Goal: Task Accomplishment & Management: Use online tool/utility

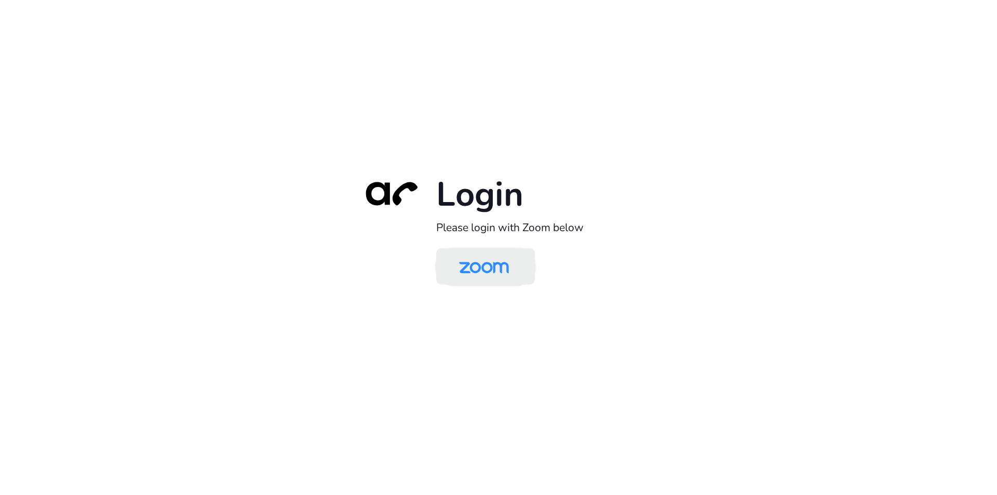
click at [475, 275] on img at bounding box center [484, 267] width 72 height 34
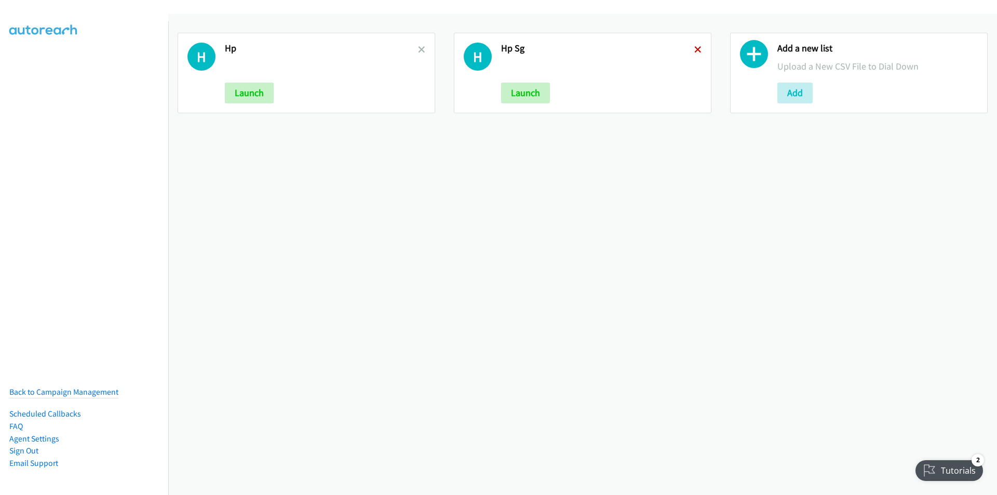
click at [694, 51] on icon at bounding box center [697, 50] width 7 height 7
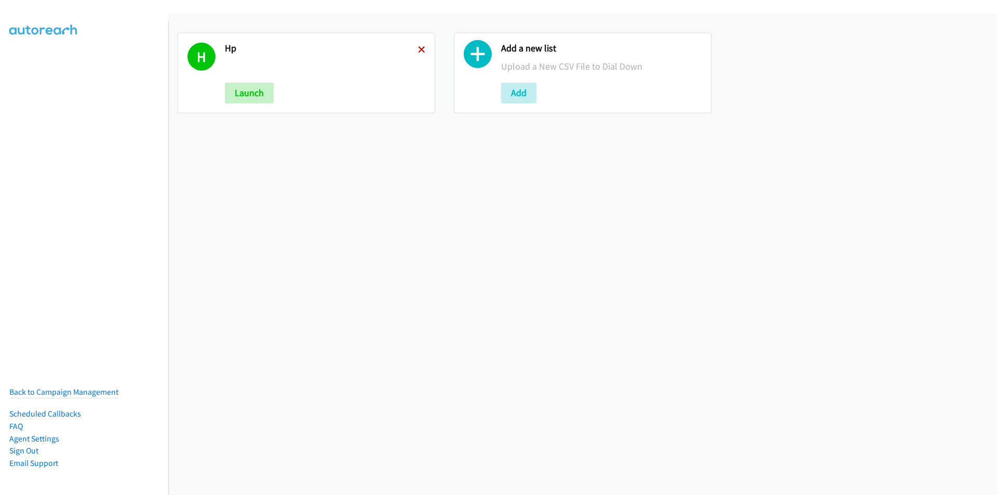
click at [420, 48] on icon at bounding box center [421, 50] width 7 height 7
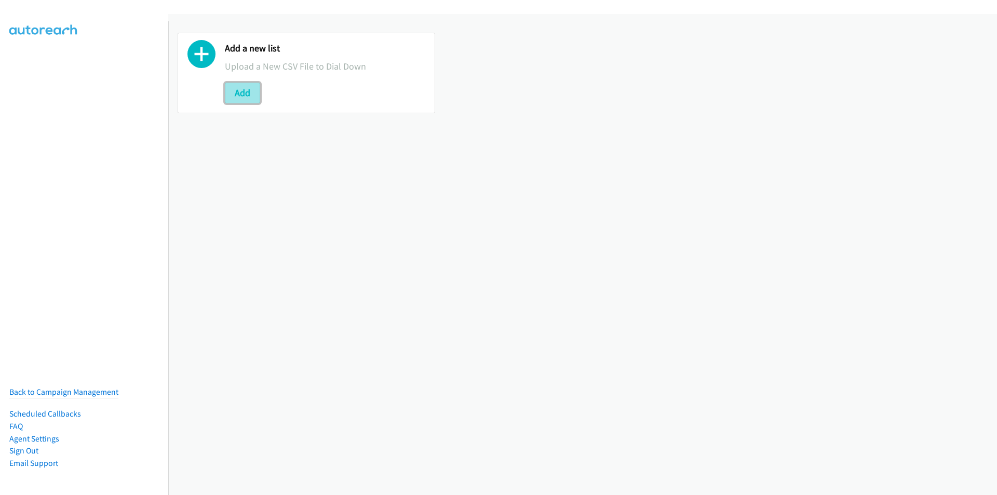
click at [240, 89] on button "Add" at bounding box center [242, 93] width 35 height 21
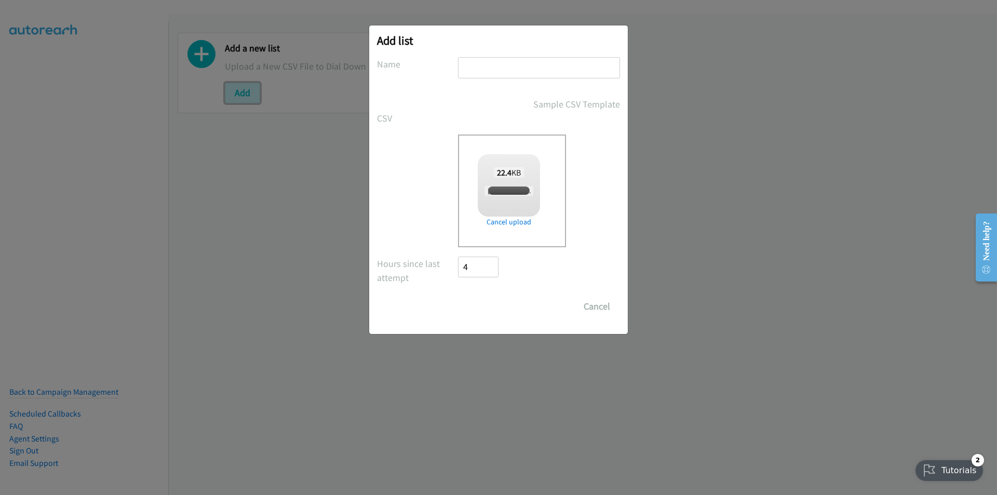
checkbox input "true"
click at [516, 60] on input "text" at bounding box center [539, 67] width 162 height 21
type input "HP"
click at [437, 176] on div "Drop a csv file here to upload 22.4 KB Marco Gatus + HP FY25 Q4 BPS & ACS - TH.…" at bounding box center [498, 191] width 243 height 113
click at [477, 309] on input "Save List" at bounding box center [485, 306] width 55 height 21
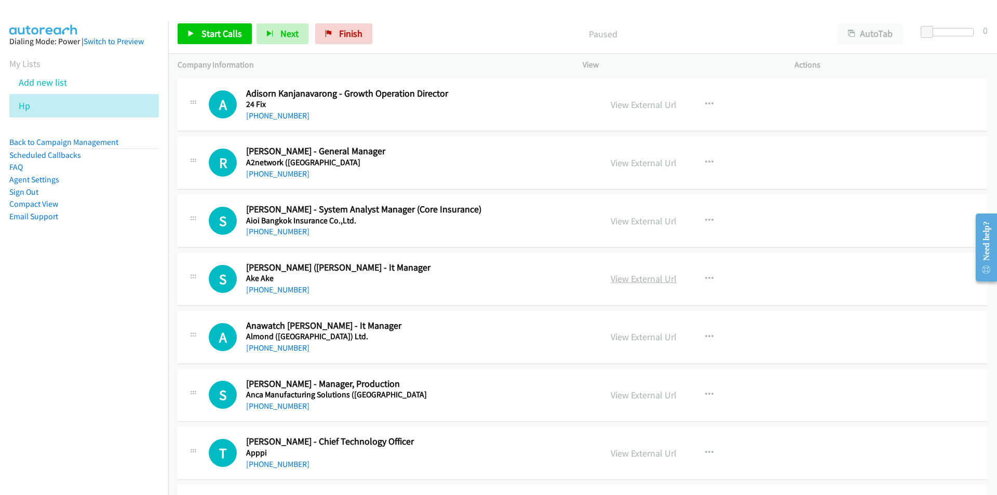
click at [625, 284] on link "View External Url" at bounding box center [644, 279] width 66 height 12
click at [700, 334] on button "button" at bounding box center [709, 337] width 28 height 21
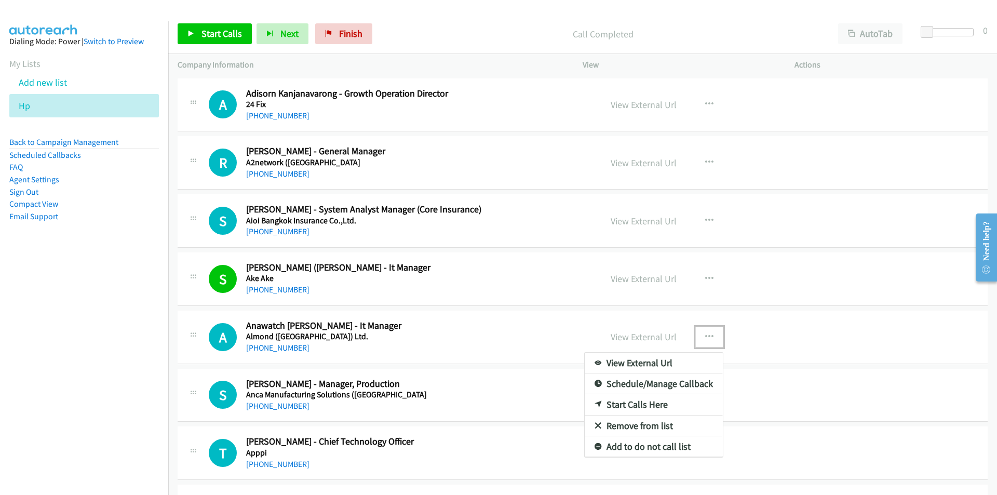
click at [646, 406] on link "Start Calls Here" at bounding box center [654, 404] width 138 height 21
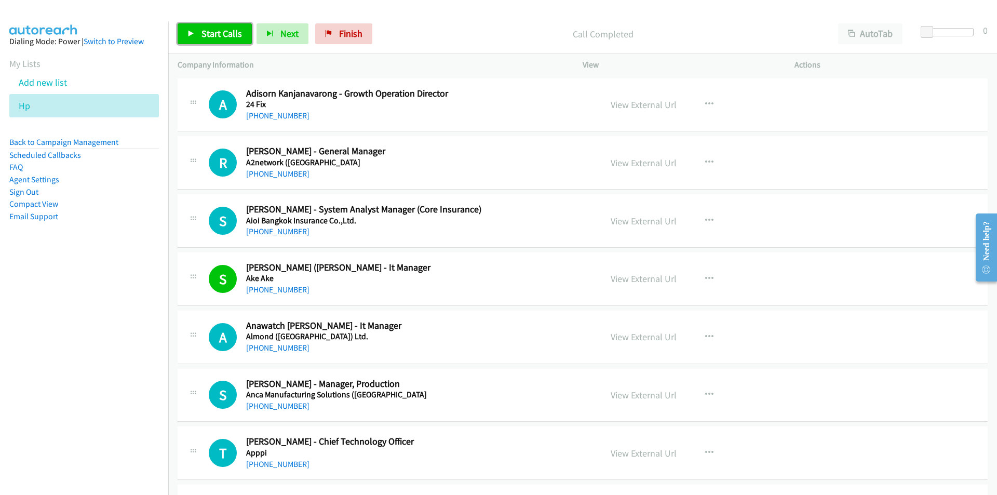
click at [225, 30] on span "Start Calls" at bounding box center [222, 34] width 41 height 12
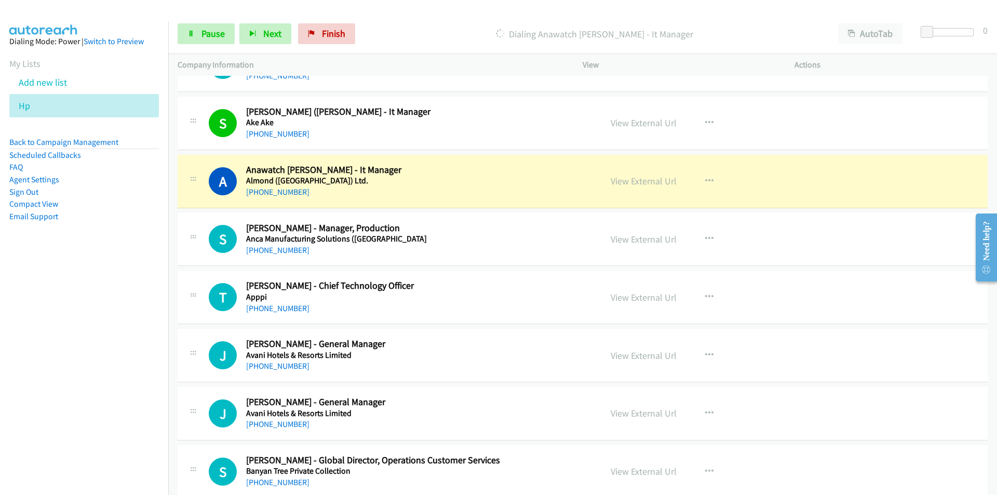
click at [115, 293] on nav "Dialing Mode: Power | Switch to Preview My Lists Add new list Hp Back to Campai…" at bounding box center [84, 268] width 169 height 495
click at [636, 176] on link "View External Url" at bounding box center [644, 181] width 66 height 12
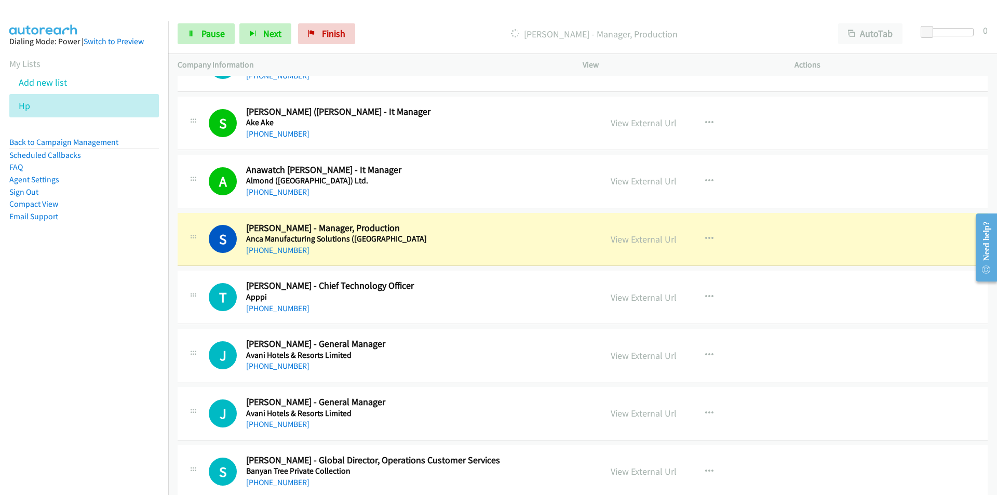
click at [133, 367] on nav "Dialing Mode: Power | Switch to Preview My Lists Add new list Hp Back to Campai…" at bounding box center [84, 268] width 169 height 495
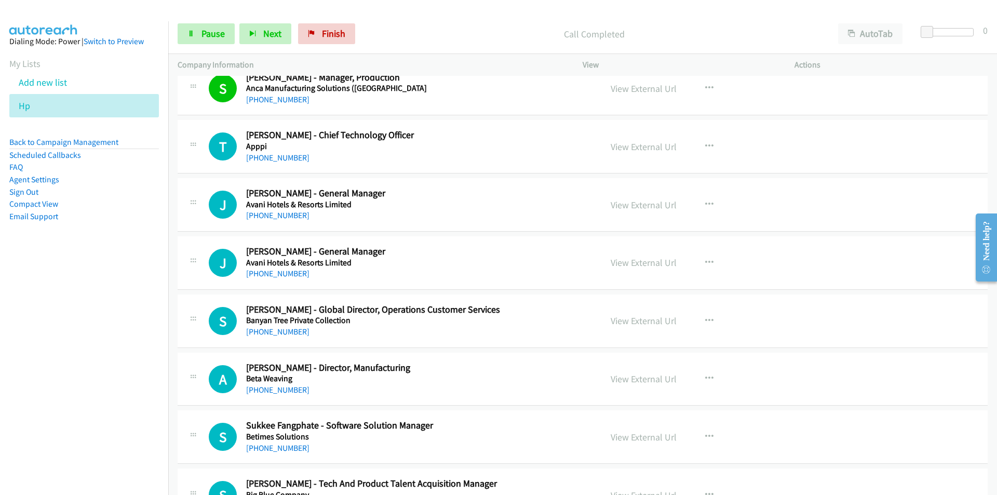
scroll to position [312, 0]
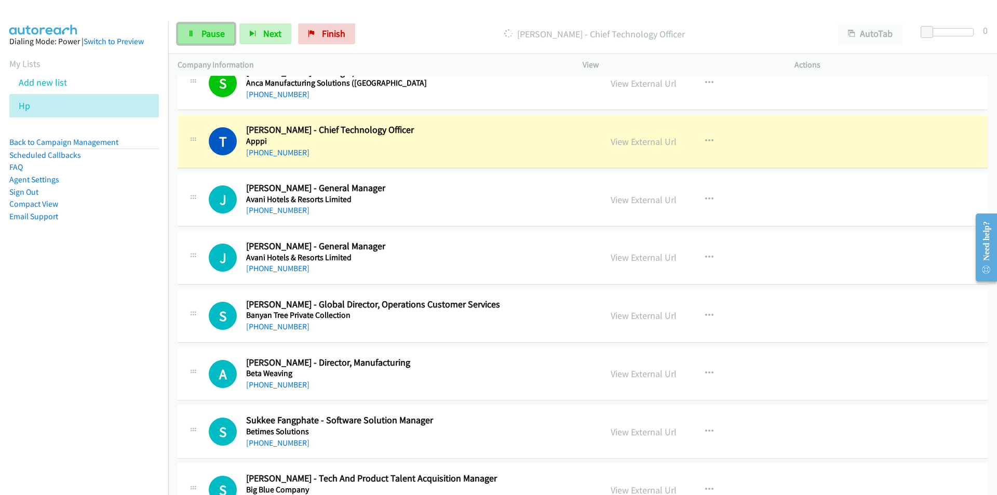
click at [196, 25] on link "Pause" at bounding box center [206, 33] width 57 height 21
click at [92, 316] on nav "Dialing Mode: Power | Switch to Preview My Lists Add new list Hp Back to Campai…" at bounding box center [84, 268] width 169 height 495
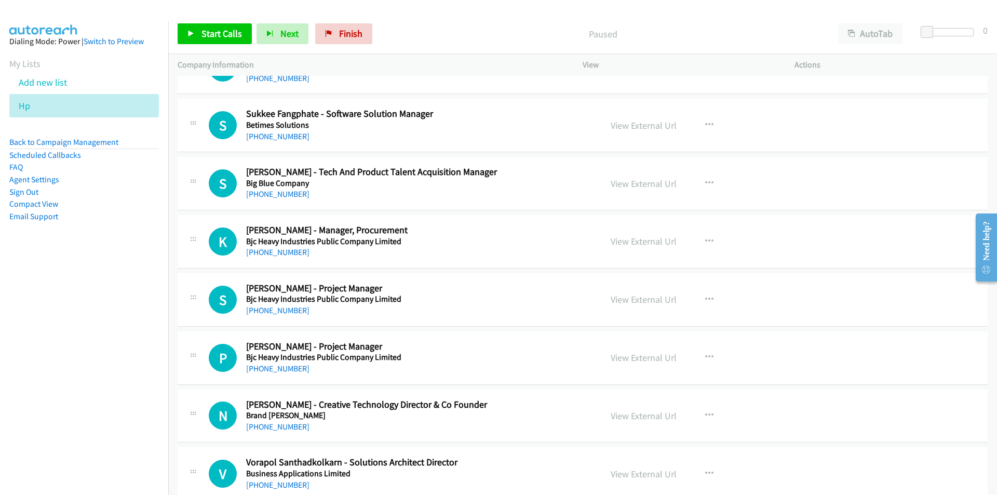
scroll to position [623, 0]
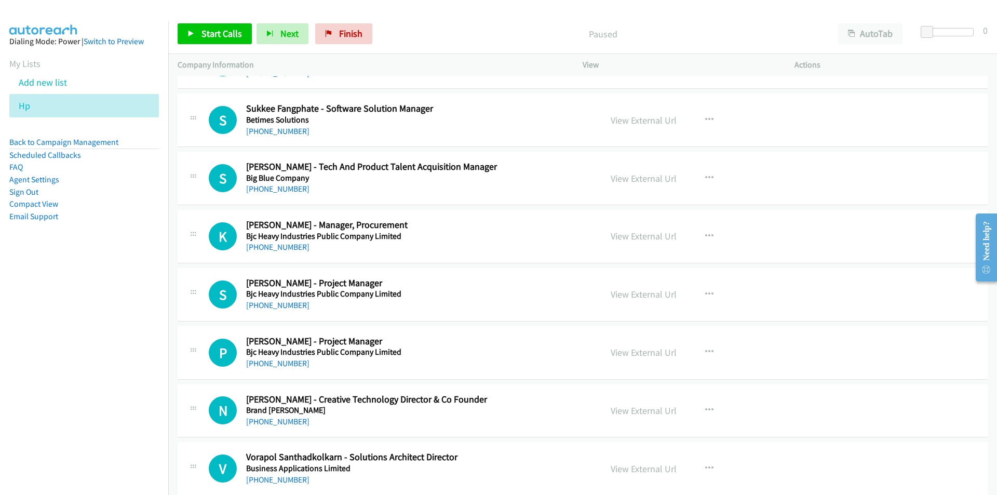
click at [127, 349] on nav "Dialing Mode: Power | Switch to Preview My Lists Add new list Hp Back to Campai…" at bounding box center [84, 268] width 169 height 495
click at [135, 313] on nav "Dialing Mode: Power | Switch to Preview My Lists Add new list Hp Back to Campai…" at bounding box center [84, 268] width 169 height 495
click at [623, 236] on link "View External Url" at bounding box center [644, 236] width 66 height 12
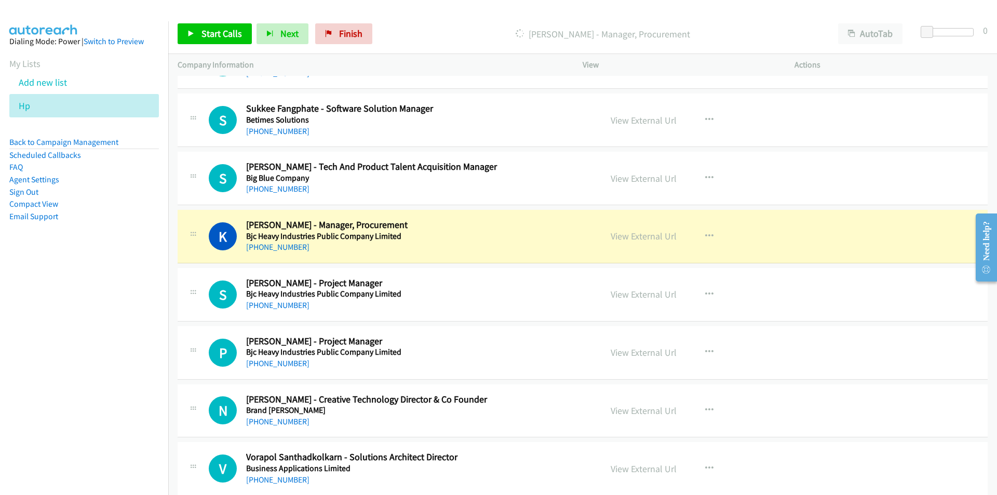
click at [180, 359] on div "P Callback Scheduled Peter Jorn - Project Manager Bjc Heavy Industries Public C…" at bounding box center [390, 353] width 424 height 34
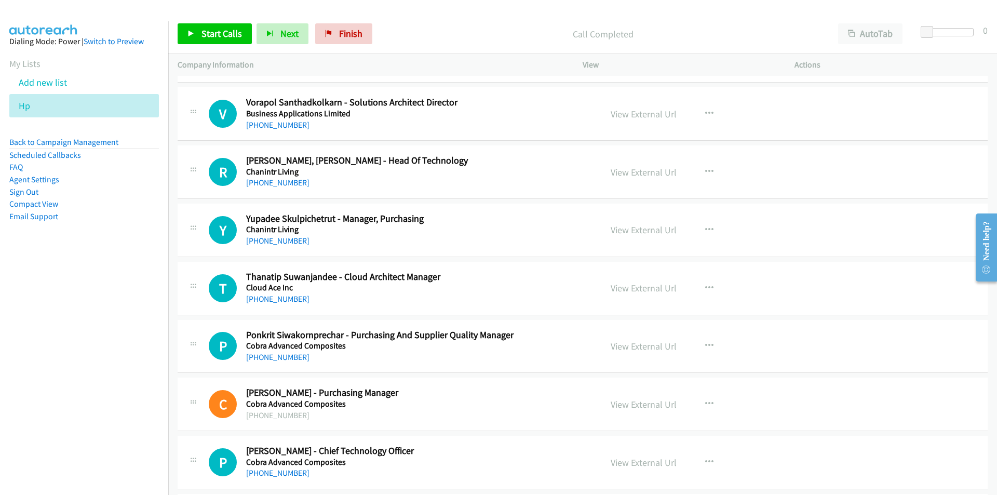
scroll to position [987, 0]
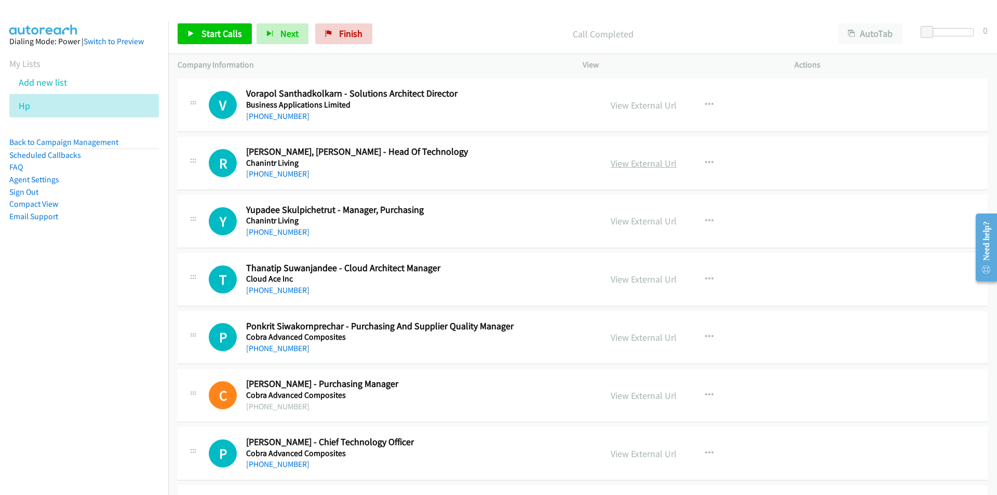
click at [631, 161] on link "View External Url" at bounding box center [644, 163] width 66 height 12
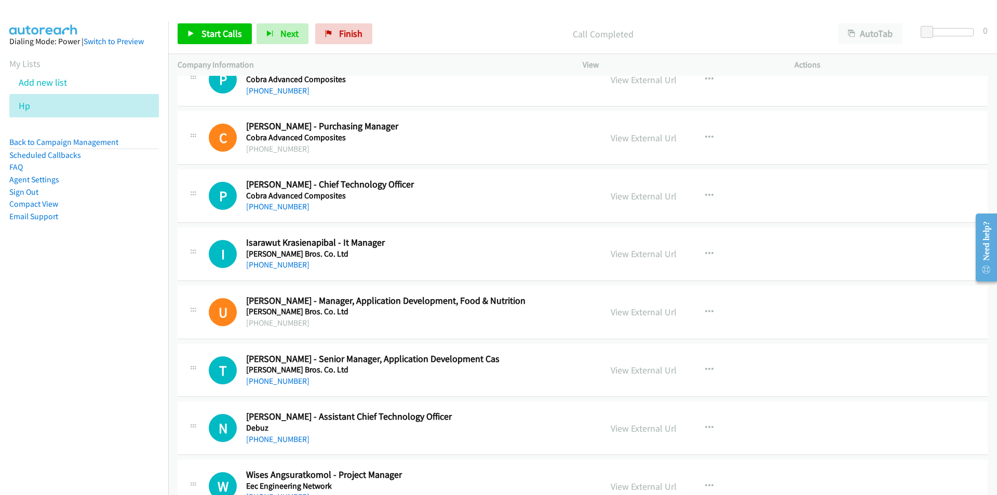
scroll to position [1246, 0]
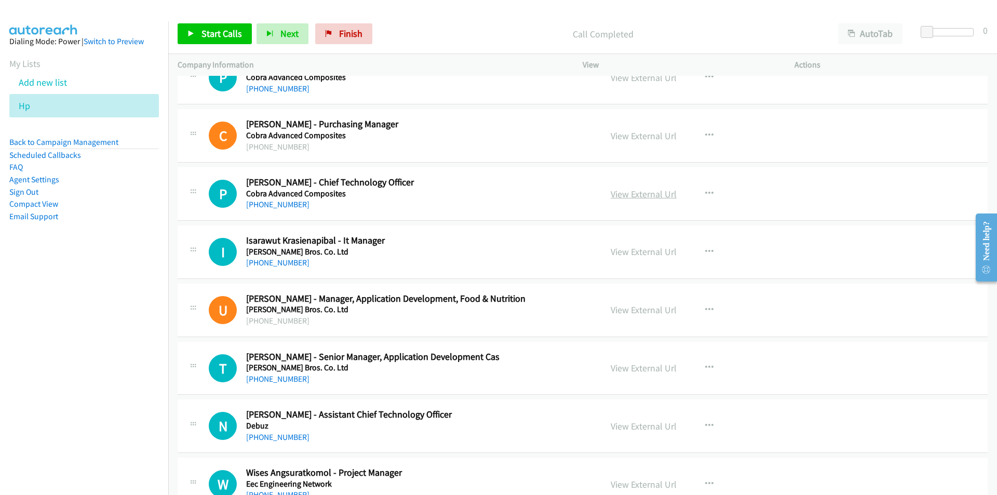
click at [646, 196] on link "View External Url" at bounding box center [644, 194] width 66 height 12
click at [642, 256] on link "View External Url" at bounding box center [644, 252] width 66 height 12
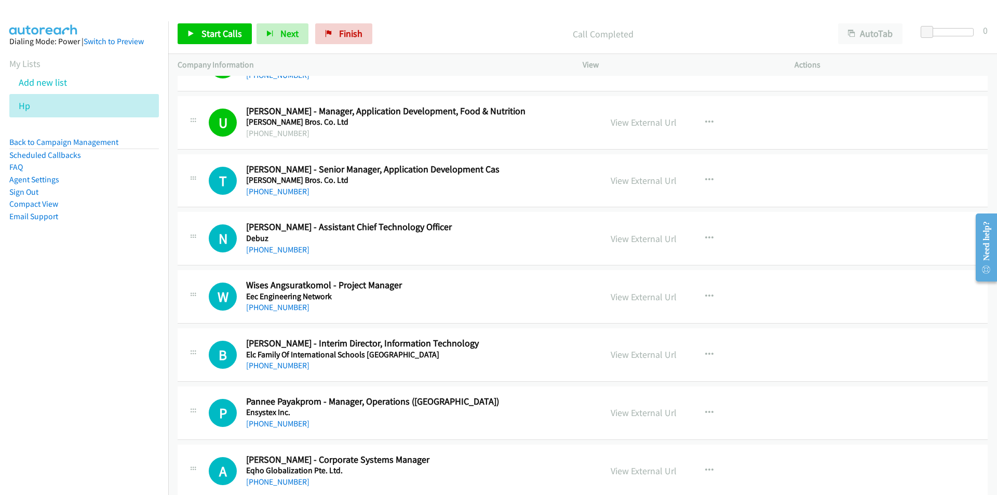
scroll to position [1454, 0]
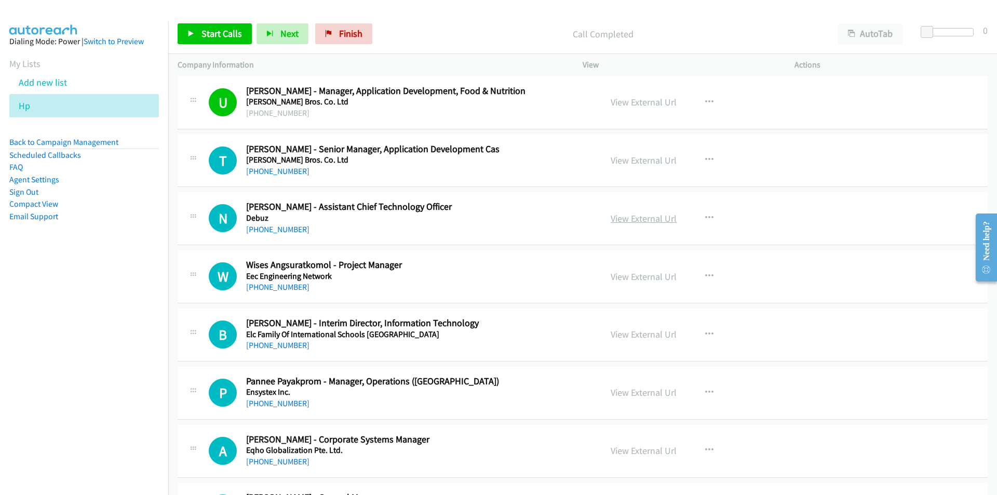
click at [636, 214] on link "View External Url" at bounding box center [644, 218] width 66 height 12
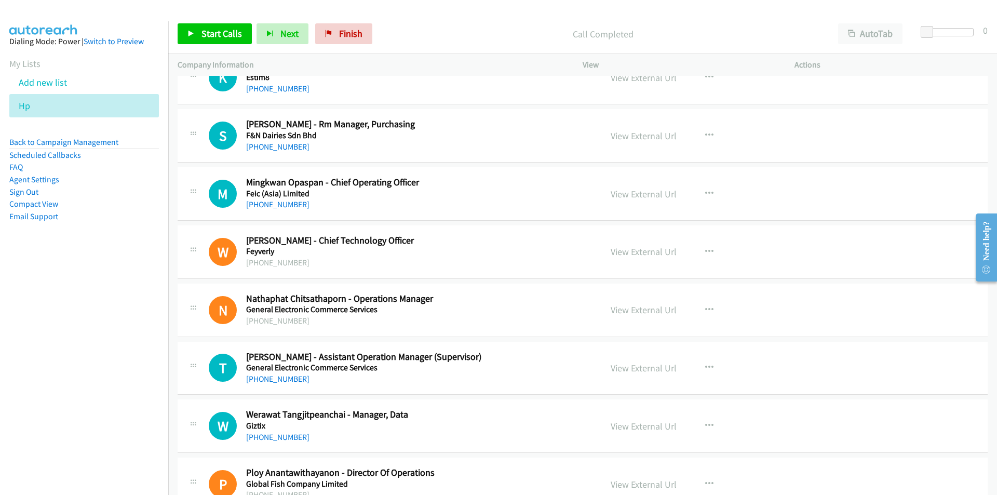
scroll to position [1922, 0]
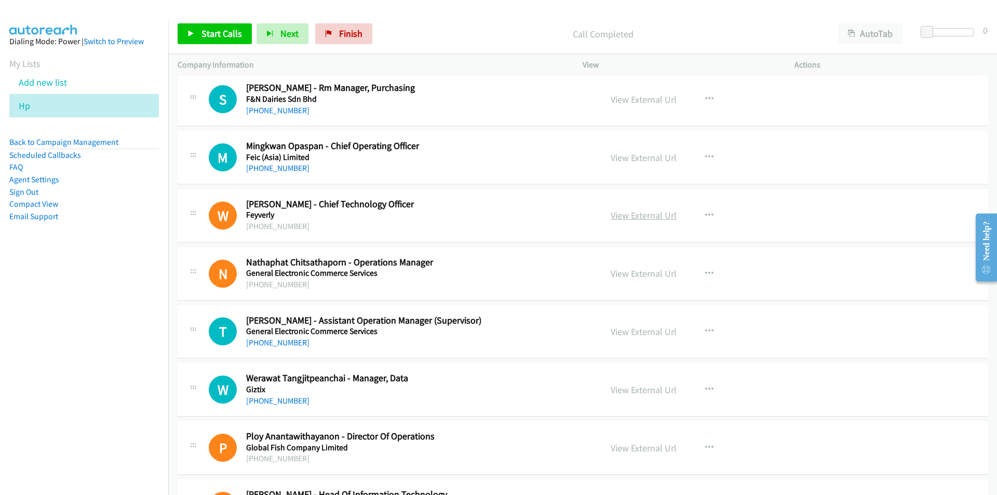
click at [650, 215] on link "View External Url" at bounding box center [644, 215] width 66 height 12
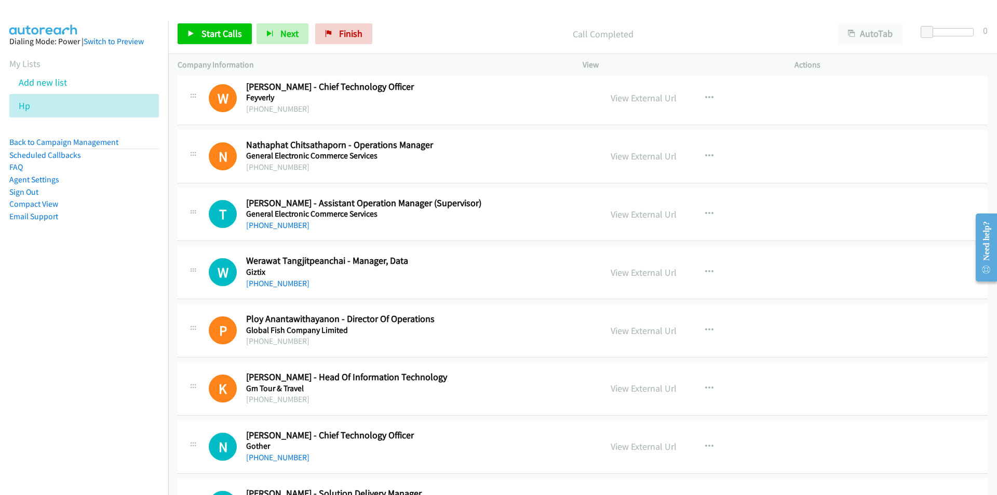
scroll to position [2077, 0]
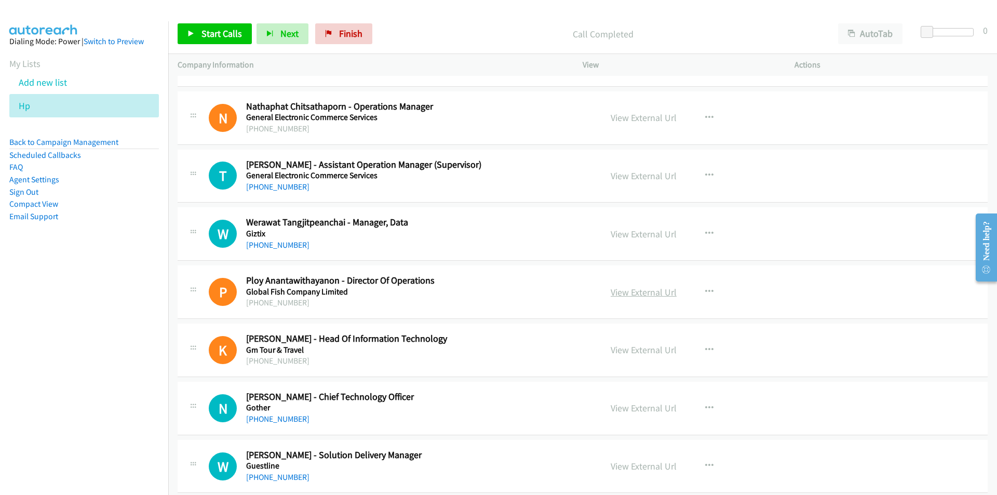
click at [626, 292] on link "View External Url" at bounding box center [644, 292] width 66 height 12
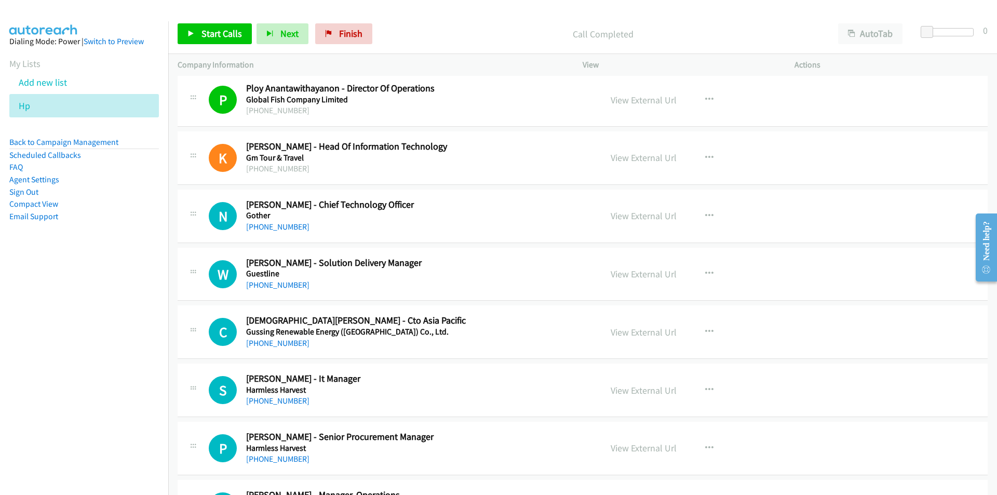
scroll to position [2233, 0]
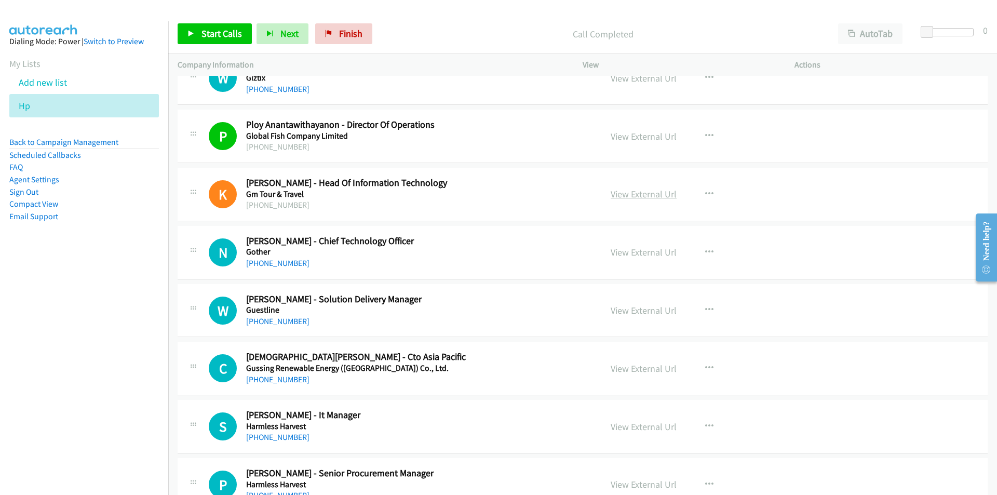
click at [646, 196] on link "View External Url" at bounding box center [644, 194] width 66 height 12
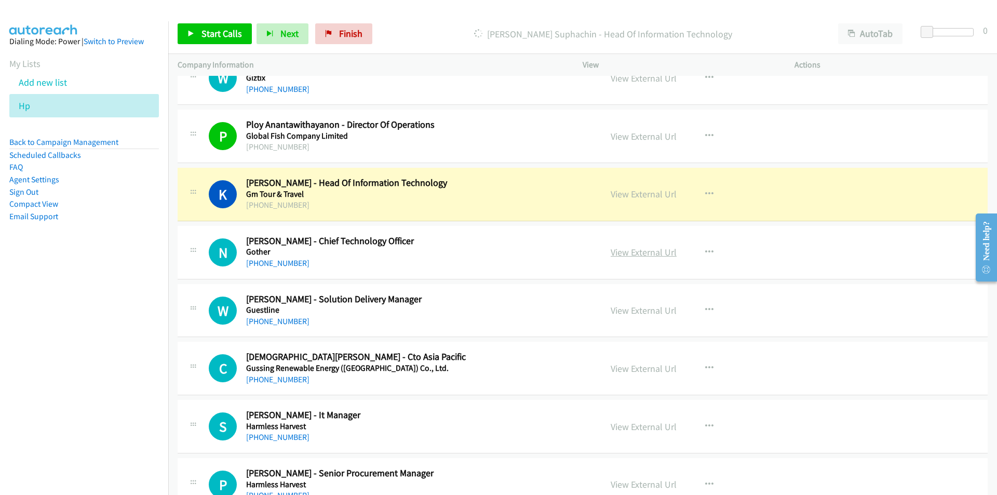
click at [634, 248] on link "View External Url" at bounding box center [644, 252] width 66 height 12
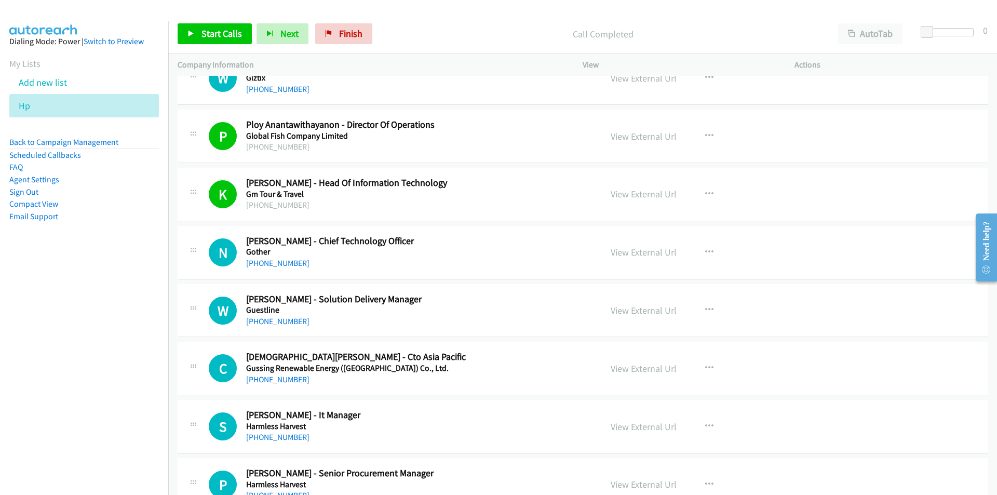
click at [101, 379] on nav "Dialing Mode: Power | Switch to Preview My Lists Add new list Hp Back to Campai…" at bounding box center [84, 268] width 169 height 495
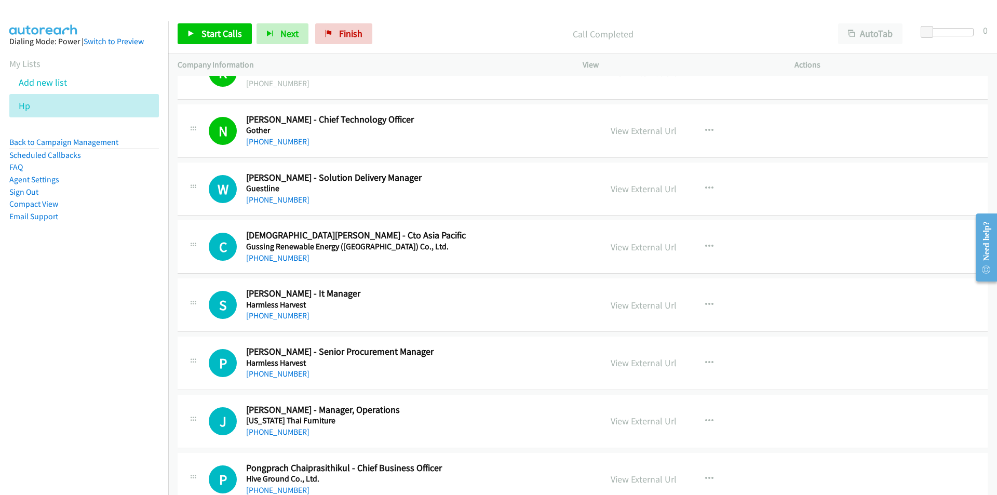
scroll to position [2389, 0]
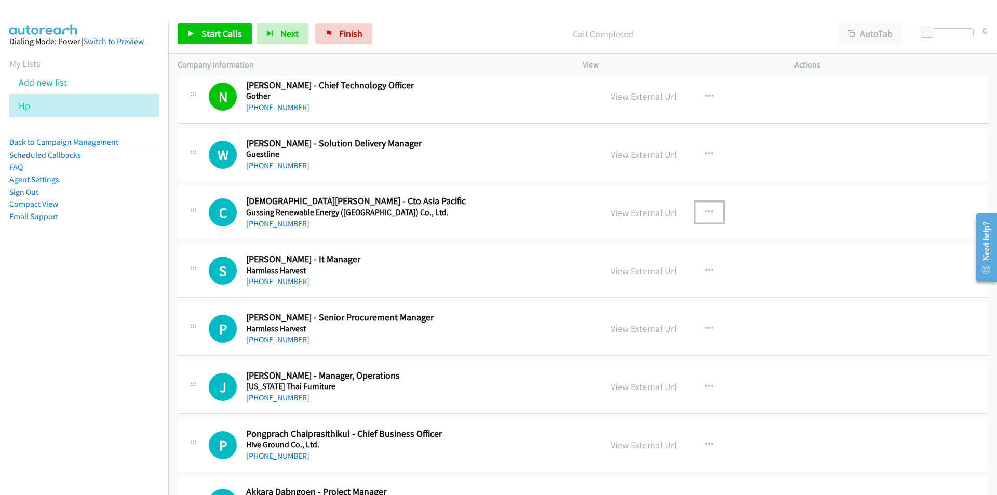
click at [701, 205] on button "button" at bounding box center [709, 212] width 28 height 21
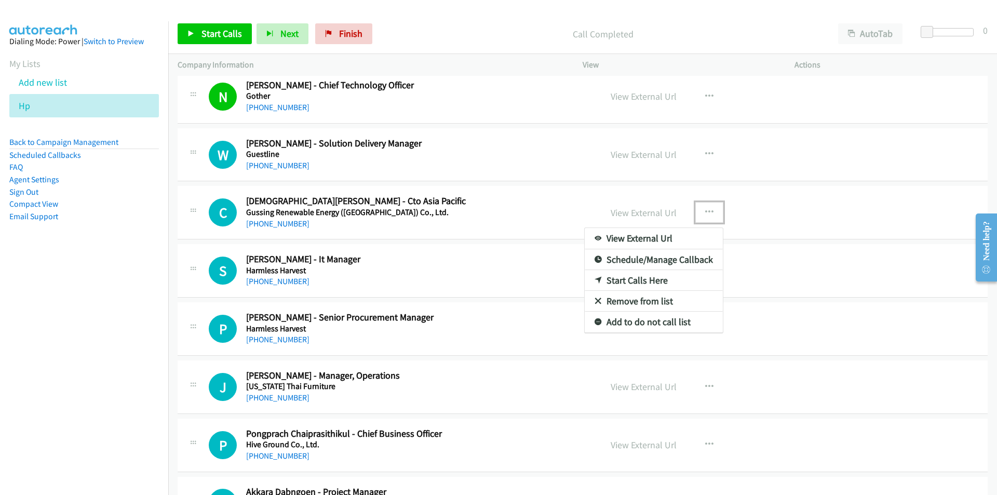
click at [639, 280] on link "Start Calls Here" at bounding box center [654, 280] width 138 height 21
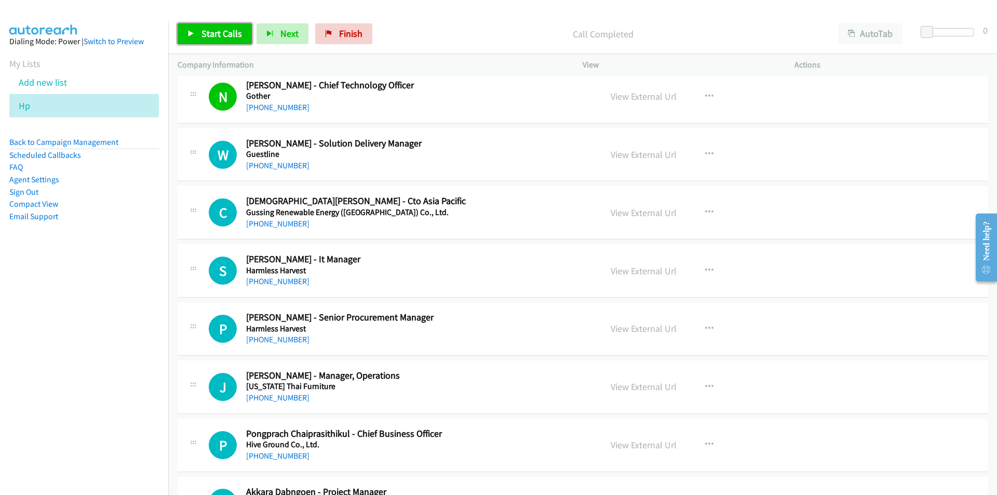
click at [229, 34] on span "Start Calls" at bounding box center [222, 34] width 41 height 12
click at [127, 337] on nav "Dialing Mode: Power | Switch to Preview My Lists Add new list Hp Back to Campai…" at bounding box center [84, 268] width 169 height 495
click at [634, 212] on link "View External Url" at bounding box center [644, 213] width 66 height 12
click at [204, 36] on span "Pause" at bounding box center [213, 34] width 23 height 12
click at [705, 268] on icon "button" at bounding box center [709, 270] width 8 height 8
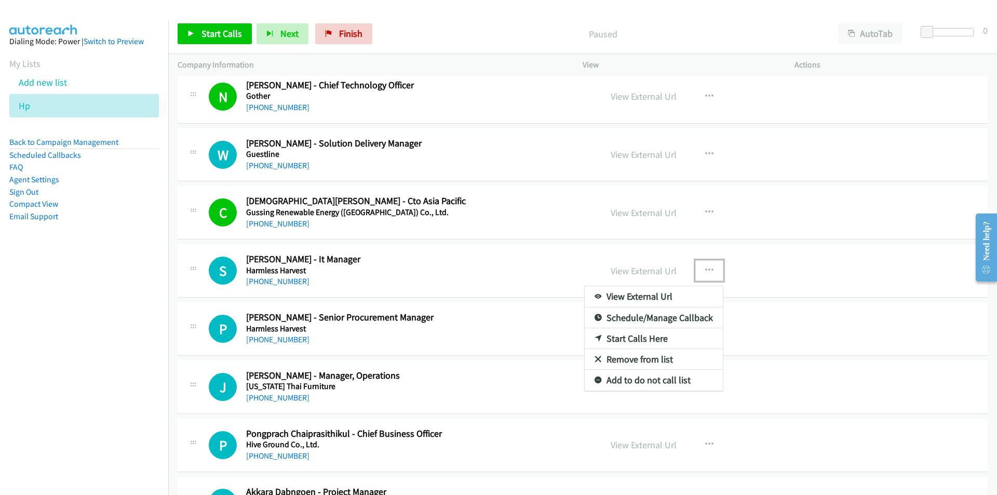
click at [648, 341] on link "Start Calls Here" at bounding box center [654, 338] width 138 height 21
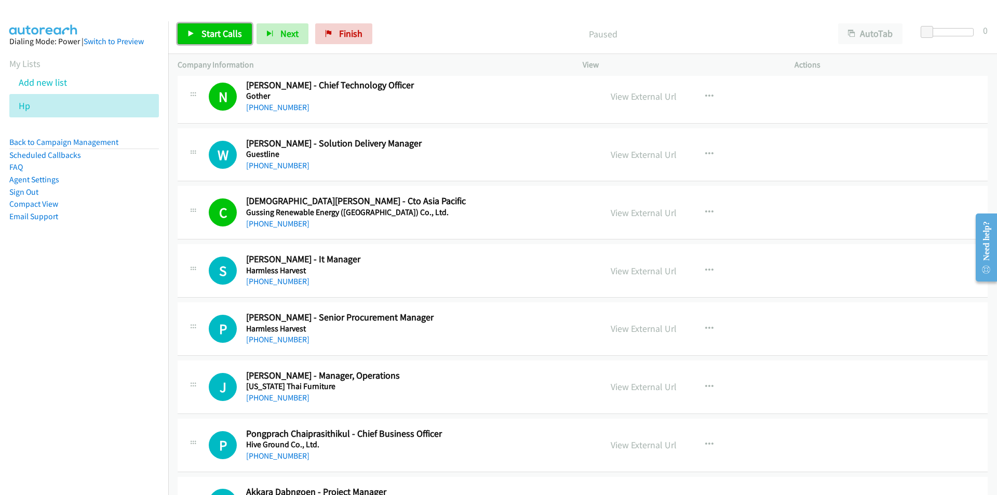
click at [213, 35] on span "Start Calls" at bounding box center [222, 34] width 41 height 12
click at [204, 35] on span "Pause" at bounding box center [213, 34] width 23 height 12
click at [99, 331] on nav "Dialing Mode: Power | Switch to Preview My Lists Add new list Hp Back to Campai…" at bounding box center [84, 268] width 169 height 495
click at [633, 276] on link "View External Url" at bounding box center [644, 271] width 66 height 12
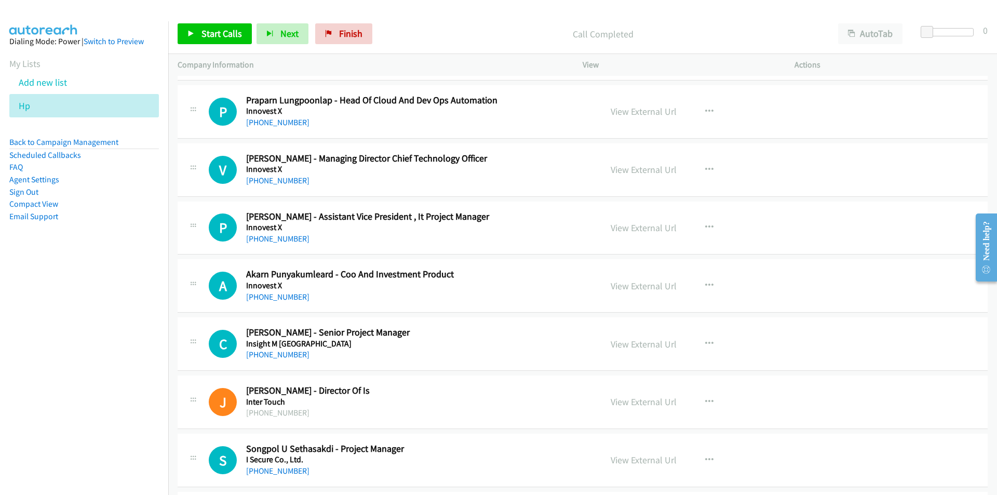
scroll to position [2960, 0]
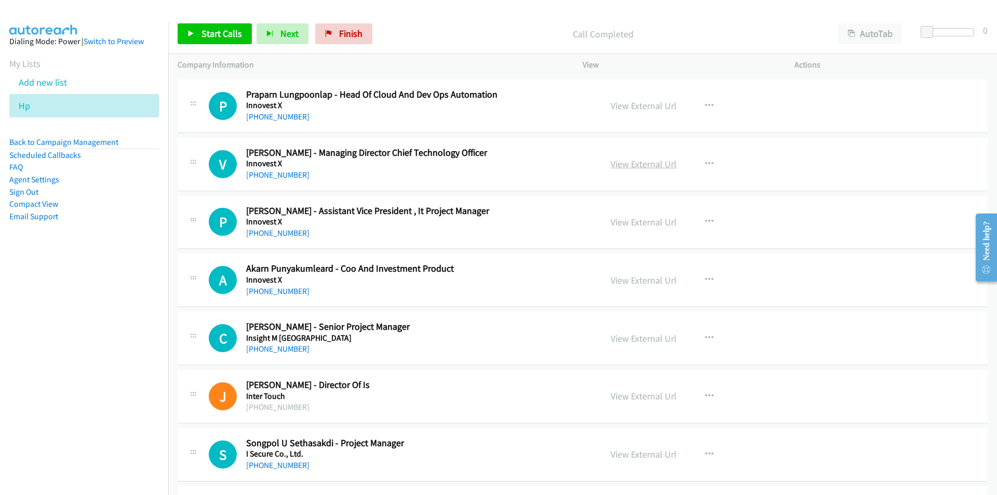
click at [649, 165] on link "View External Url" at bounding box center [644, 164] width 66 height 12
click at [658, 222] on link "View External Url" at bounding box center [644, 222] width 66 height 12
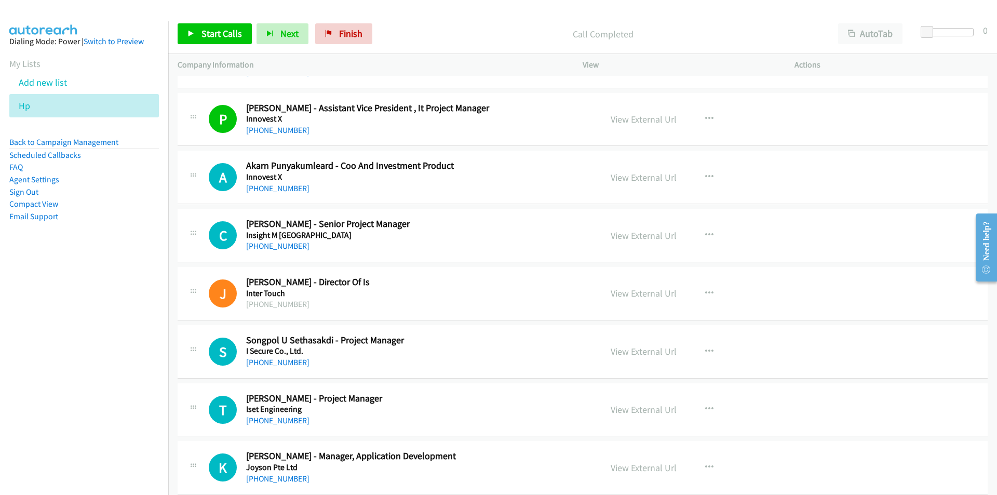
scroll to position [3064, 0]
click at [659, 289] on link "View External Url" at bounding box center [644, 292] width 66 height 12
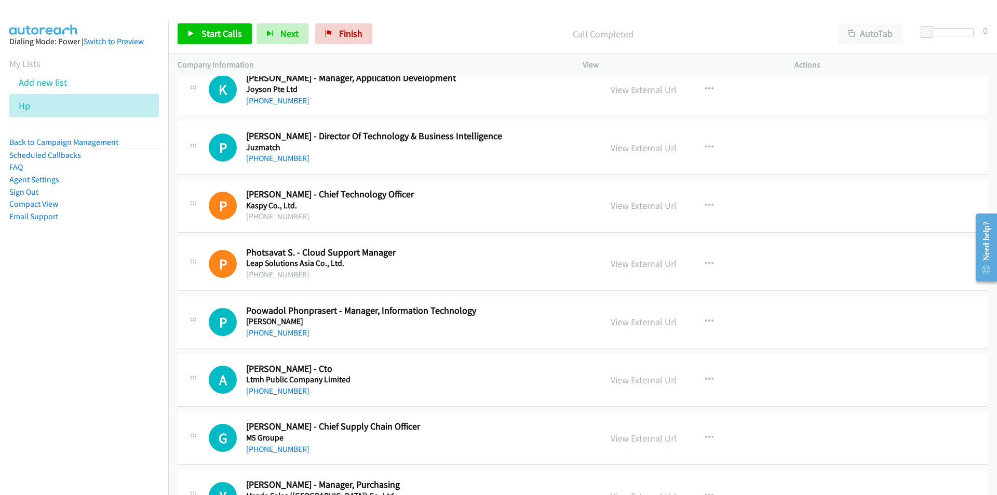
scroll to position [3480, 0]
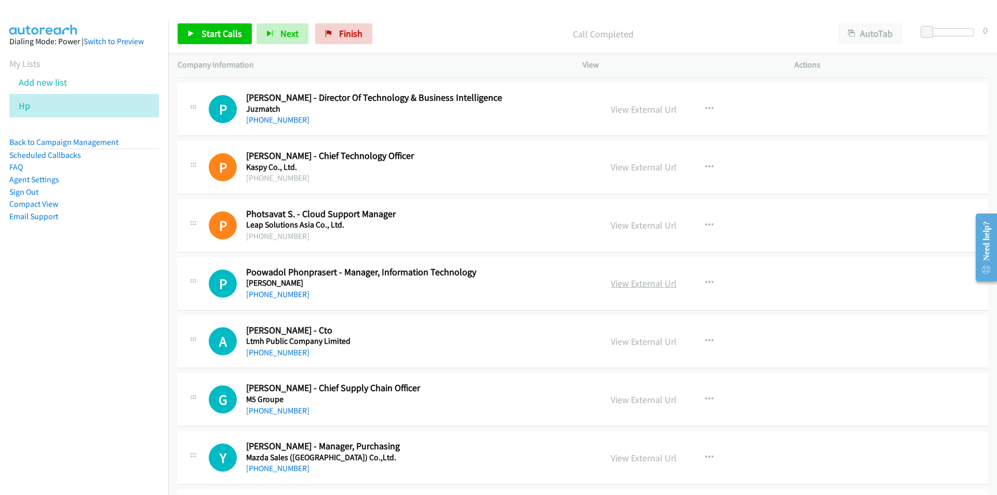
click at [639, 281] on link "View External Url" at bounding box center [644, 283] width 66 height 12
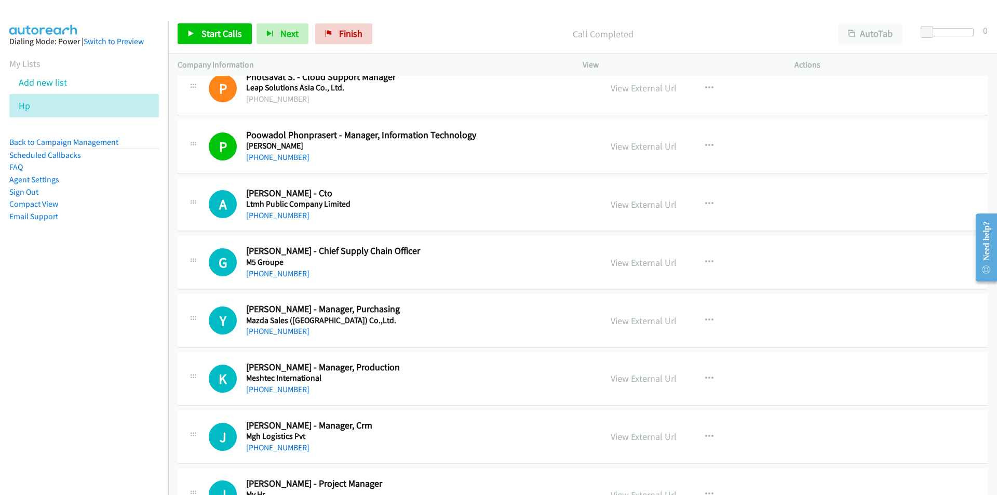
scroll to position [3636, 0]
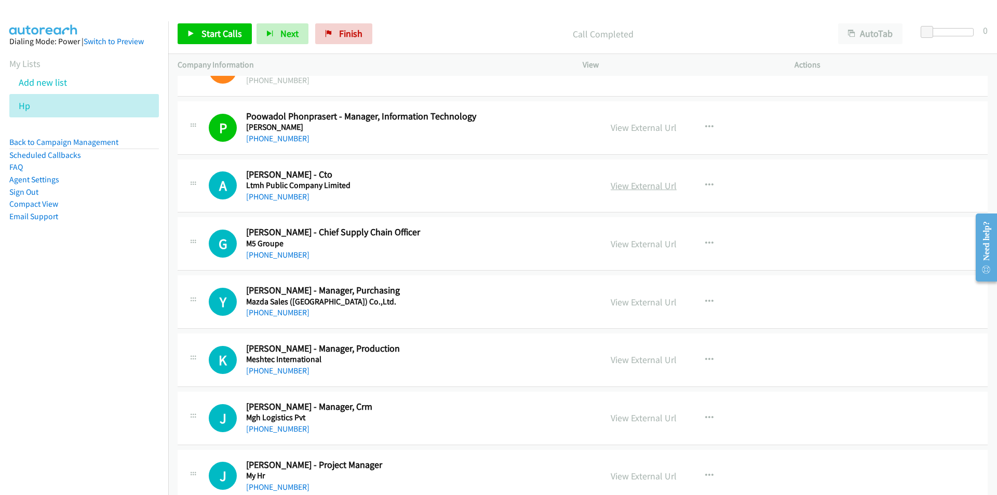
click at [625, 185] on link "View External Url" at bounding box center [644, 186] width 66 height 12
click at [153, 303] on nav "Dialing Mode: Power | Switch to Preview My Lists Add new list Hp Back to Campai…" at bounding box center [84, 268] width 169 height 495
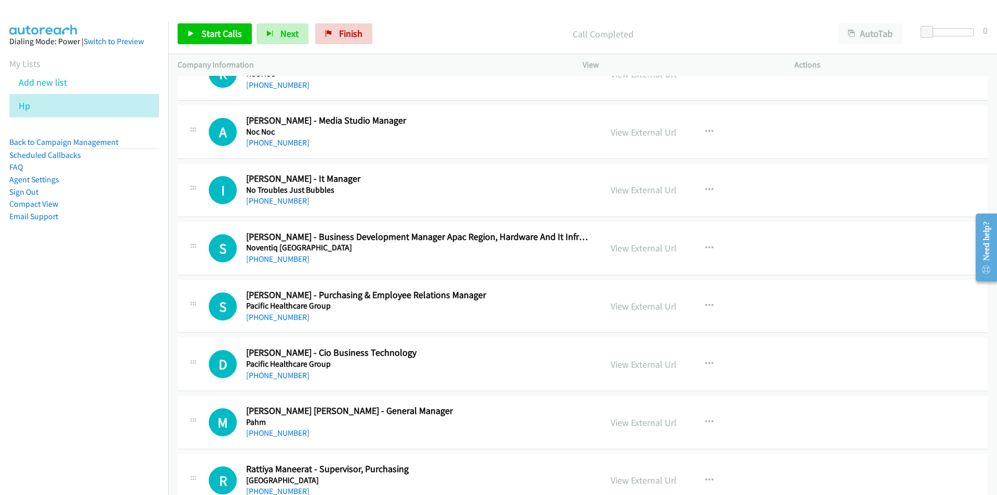
scroll to position [4103, 0]
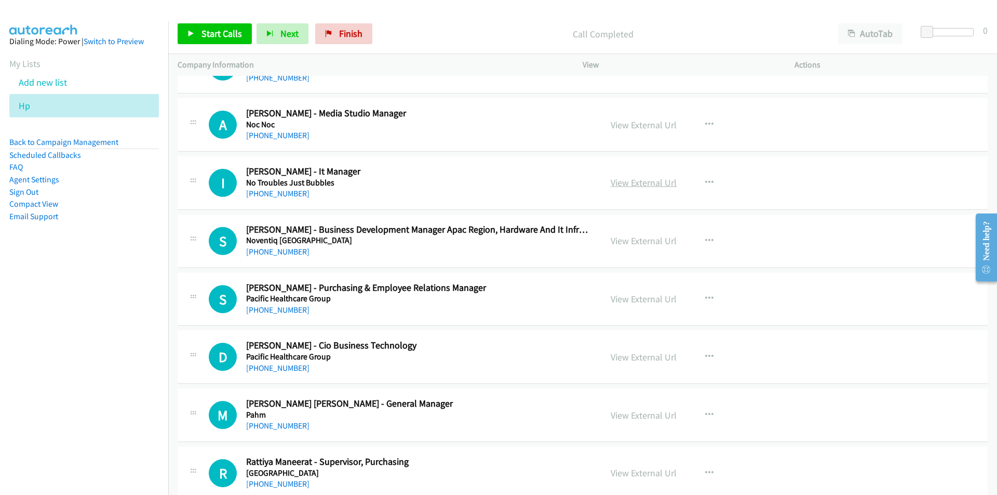
click at [652, 181] on link "View External Url" at bounding box center [644, 183] width 66 height 12
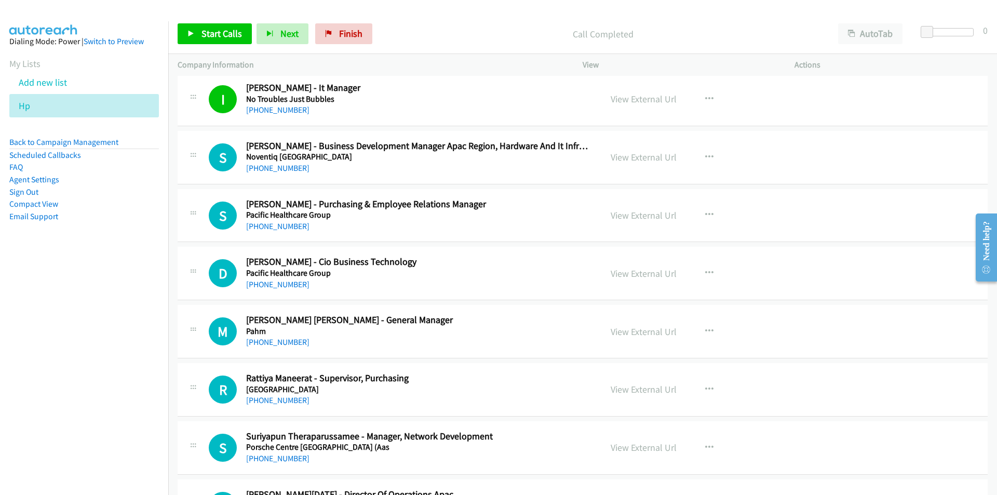
scroll to position [4259, 0]
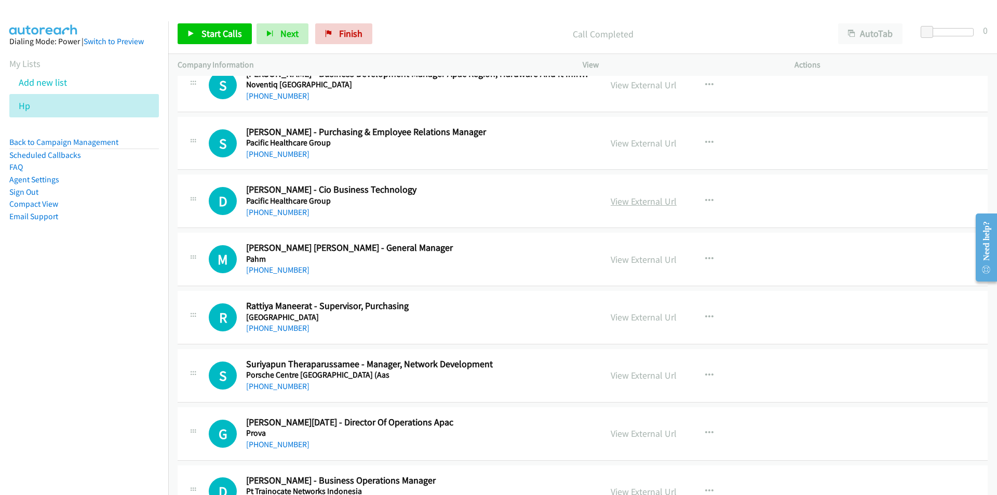
click at [643, 204] on link "View External Url" at bounding box center [644, 201] width 66 height 12
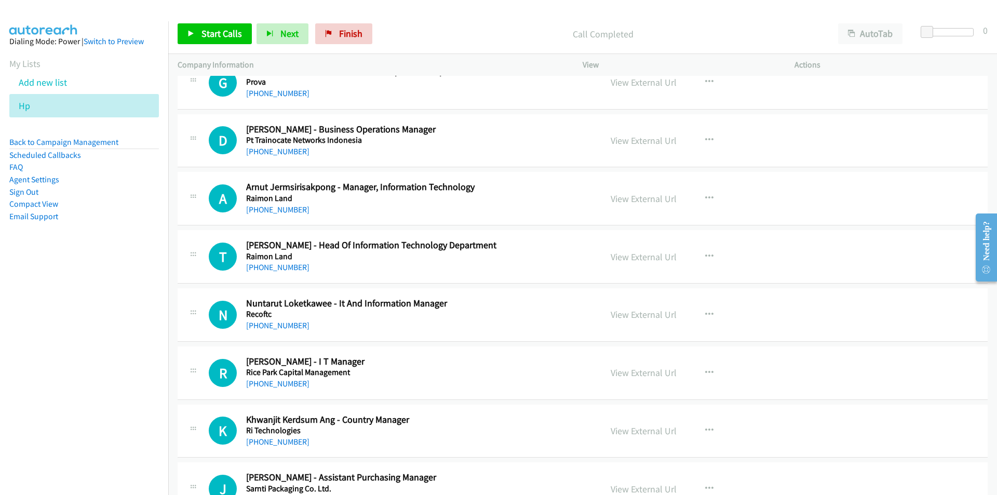
scroll to position [4674, 0]
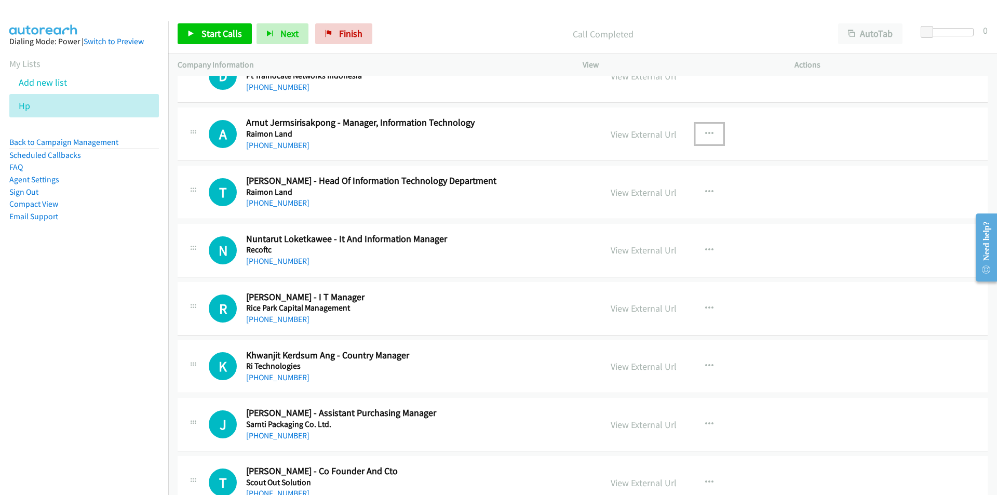
click at [705, 130] on icon "button" at bounding box center [709, 134] width 8 height 8
click at [640, 199] on link "Start Calls Here" at bounding box center [654, 202] width 138 height 21
click at [224, 30] on span "Start Calls" at bounding box center [222, 34] width 41 height 12
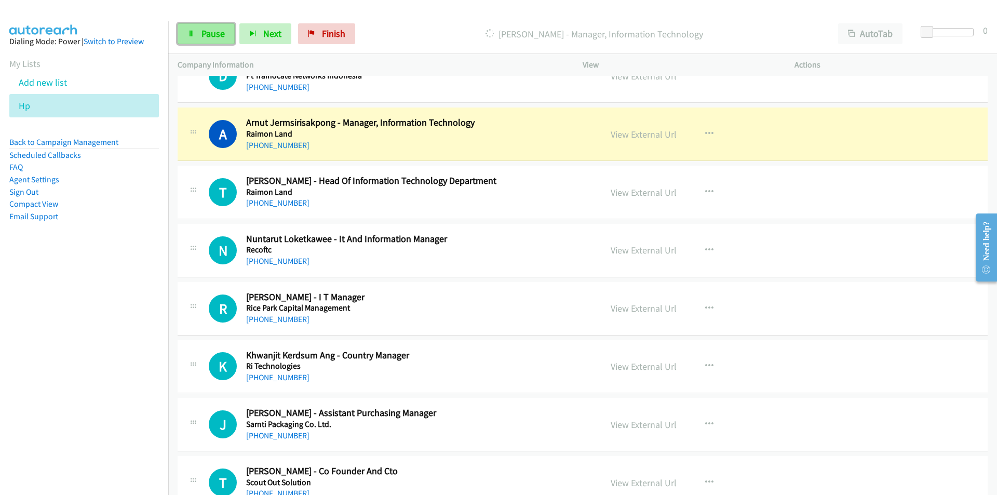
click at [180, 29] on link "Pause" at bounding box center [206, 33] width 57 height 21
click at [465, 466] on h2 "Thanut Tosanguan - Co Founder And Cto" at bounding box center [417, 471] width 342 height 12
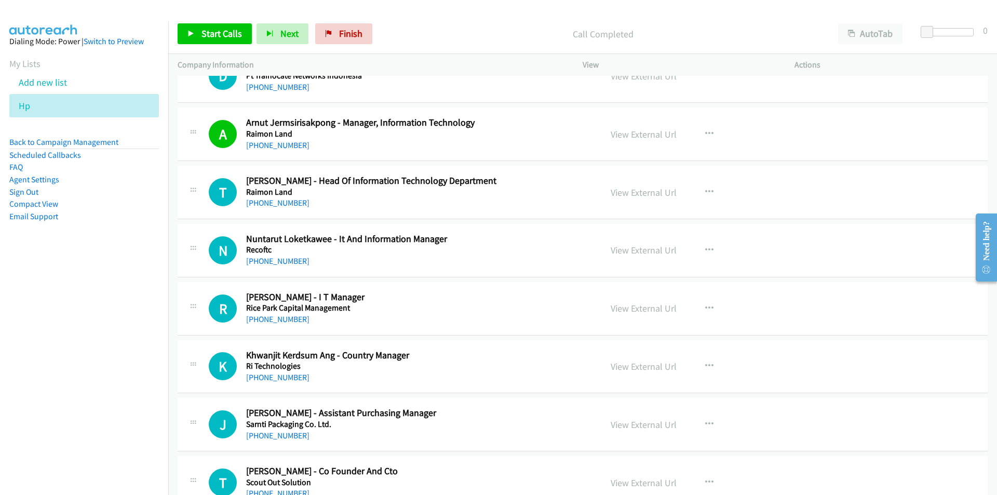
click at [94, 316] on nav "Dialing Mode: Power | Switch to Preview My Lists Add new list Hp Back to Campai…" at bounding box center [84, 268] width 169 height 495
click at [627, 131] on link "View External Url" at bounding box center [644, 134] width 66 height 12
drag, startPoint x: 126, startPoint y: 305, endPoint x: 168, endPoint y: 146, distance: 164.3
click at [129, 297] on nav "Dialing Mode: Power | Switch to Preview My Lists Add new list Hp Back to Campai…" at bounding box center [84, 268] width 169 height 495
click at [206, 39] on span "Start Calls" at bounding box center [222, 34] width 41 height 12
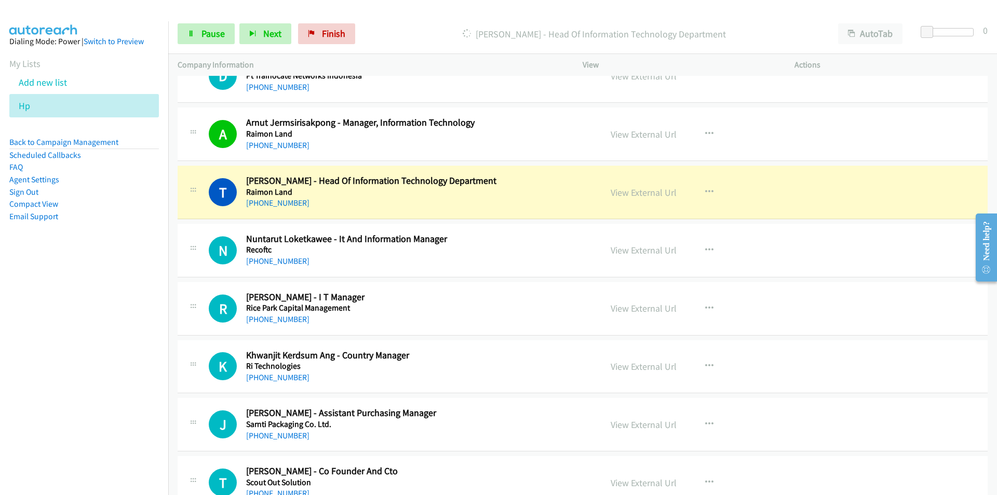
click at [120, 340] on nav "Dialing Mode: Power | Switch to Preview My Lists Add new list Hp Back to Campai…" at bounding box center [84, 268] width 169 height 495
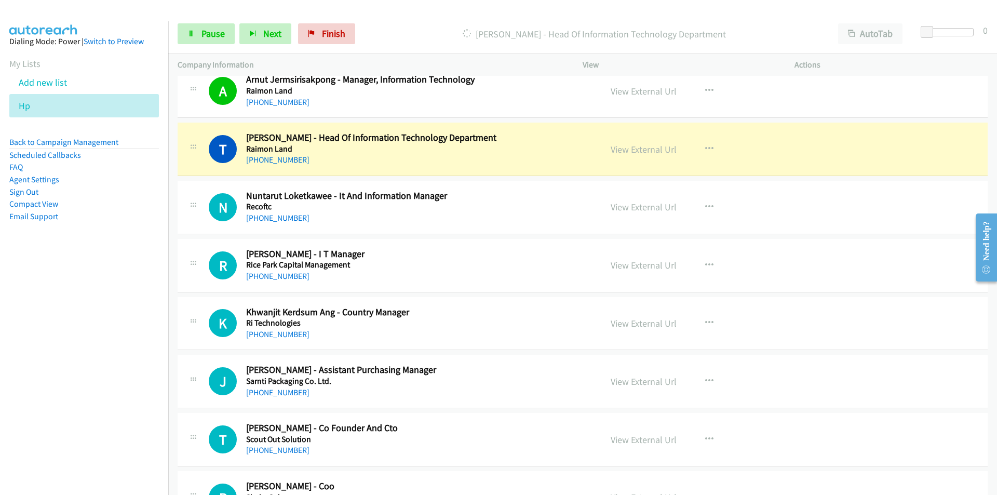
scroll to position [4726, 0]
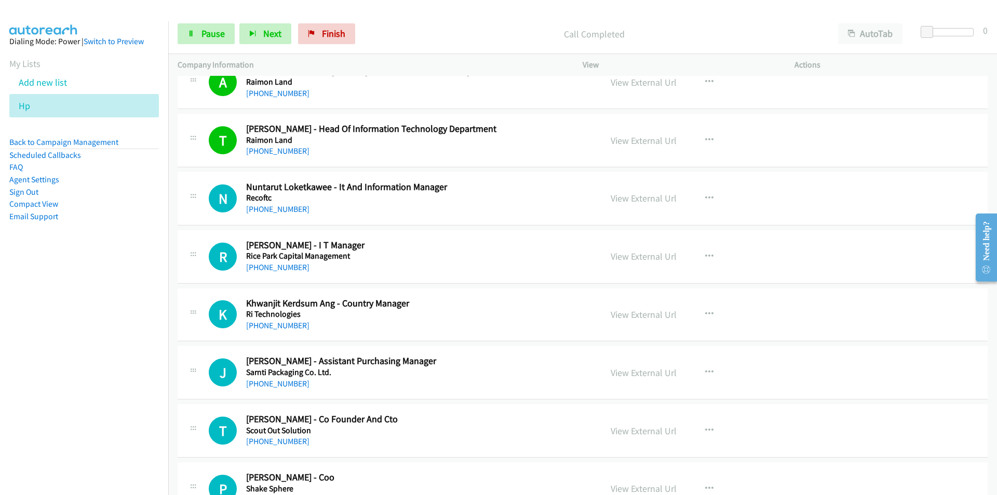
click at [79, 281] on nav "Dialing Mode: Power | Switch to Preview My Lists Add new list Hp Back to Campai…" at bounding box center [84, 268] width 169 height 495
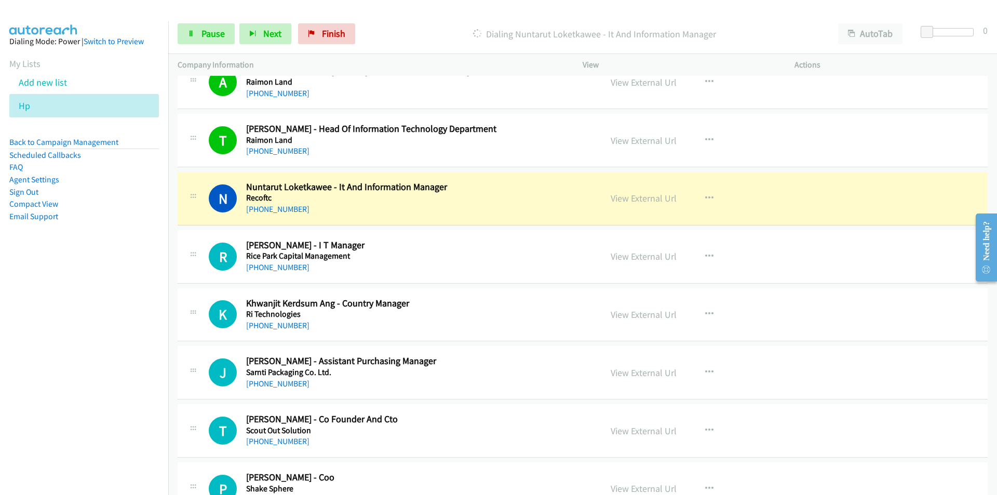
click at [76, 256] on aside "Dialing Mode: Power | Switch to Preview My Lists Add new list Hp Back to Campai…" at bounding box center [84, 145] width 168 height 248
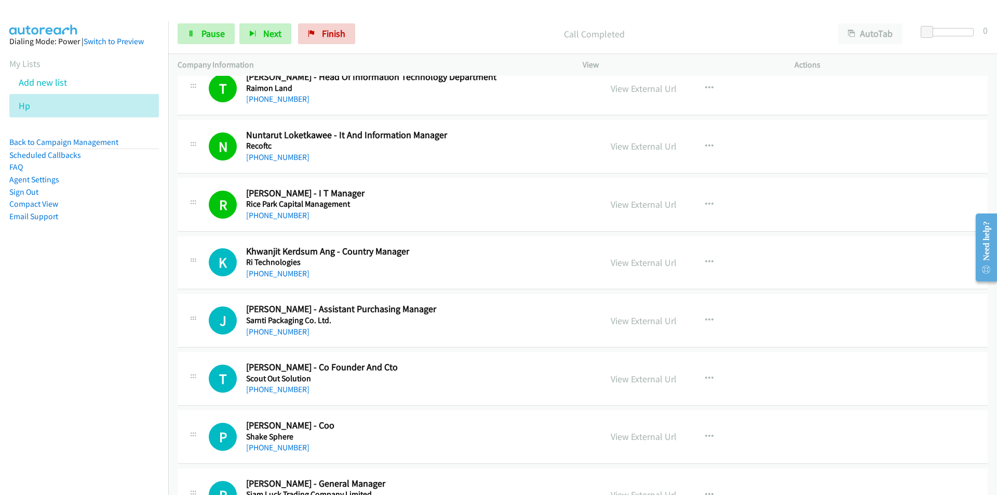
click at [140, 340] on nav "Dialing Mode: Power | Switch to Preview My Lists Add new list Hp Back to Campai…" at bounding box center [84, 268] width 169 height 495
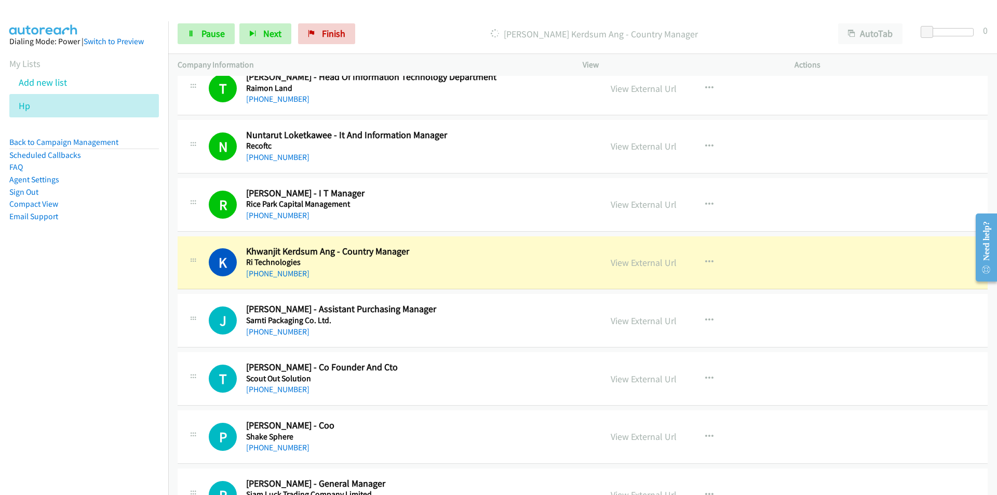
click at [123, 343] on nav "Dialing Mode: Power | Switch to Preview My Lists Add new list Hp Back to Campai…" at bounding box center [84, 268] width 169 height 495
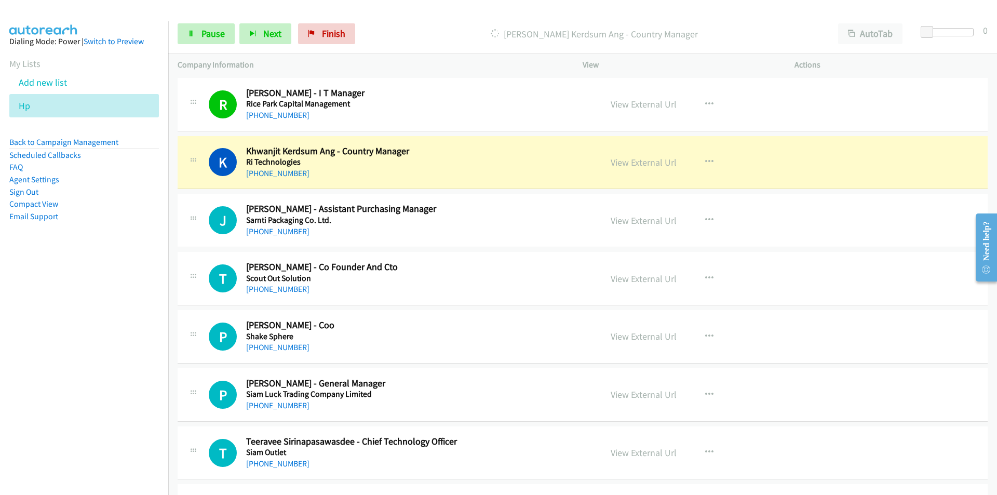
scroll to position [4882, 0]
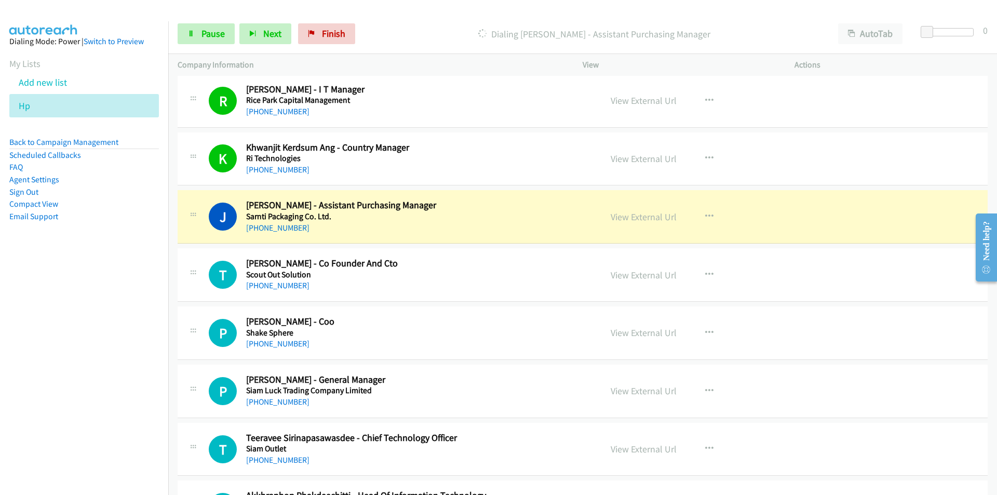
click at [104, 366] on nav "Dialing Mode: Power | Switch to Preview My Lists Add new list Hp Back to Campai…" at bounding box center [84, 268] width 169 height 495
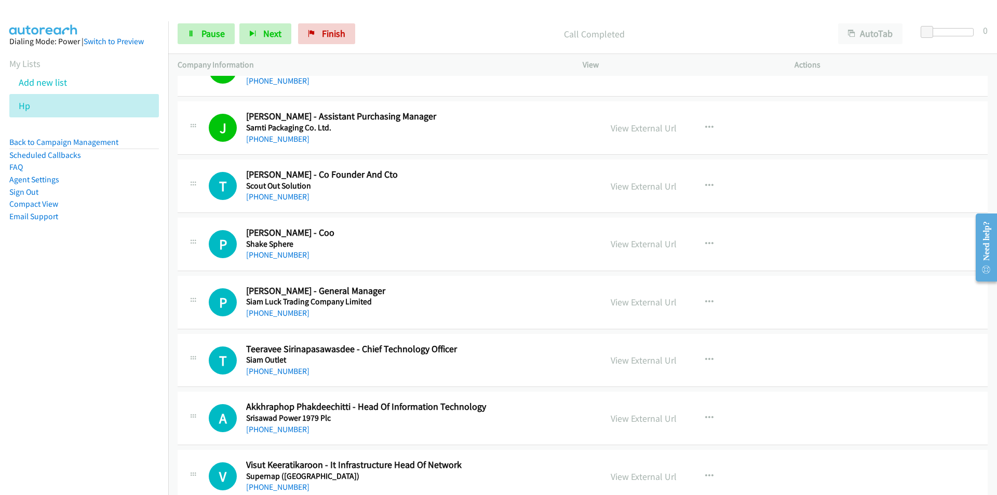
scroll to position [4986, 0]
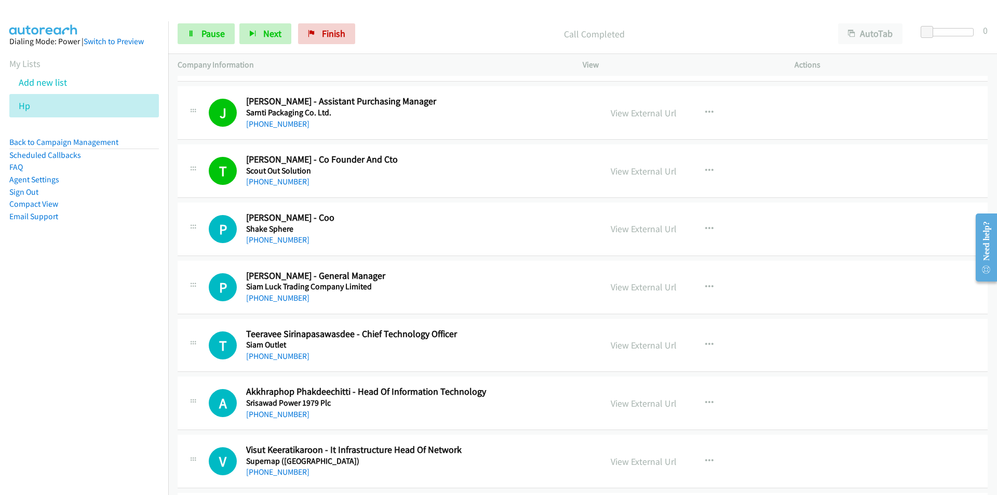
click at [101, 355] on nav "Dialing Mode: Power | Switch to Preview My Lists Add new list Hp Back to Campai…" at bounding box center [84, 268] width 169 height 495
click at [216, 32] on span "Pause" at bounding box center [213, 34] width 23 height 12
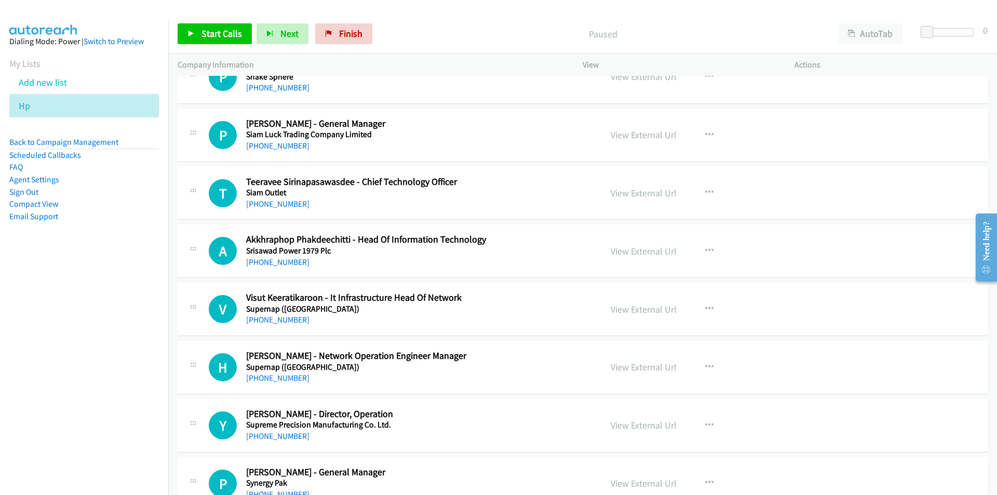
scroll to position [5142, 0]
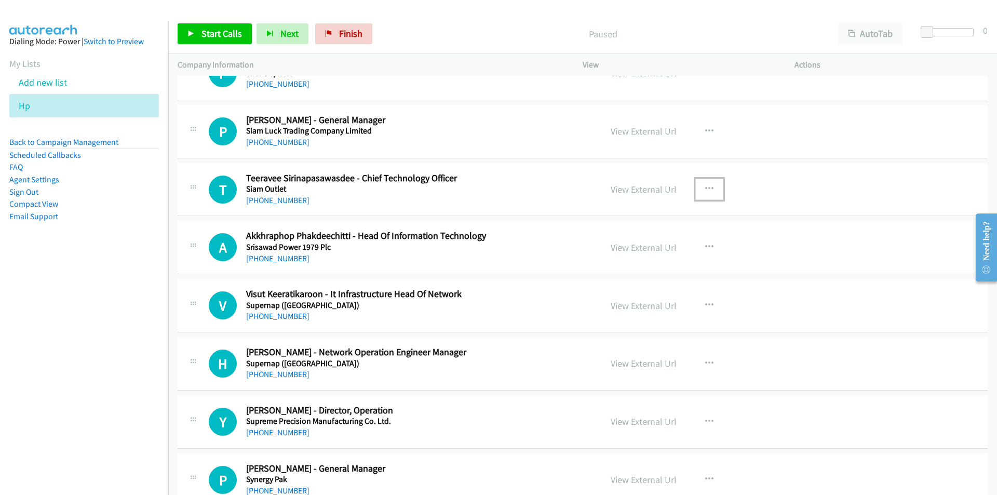
click at [705, 185] on icon "button" at bounding box center [709, 189] width 8 height 8
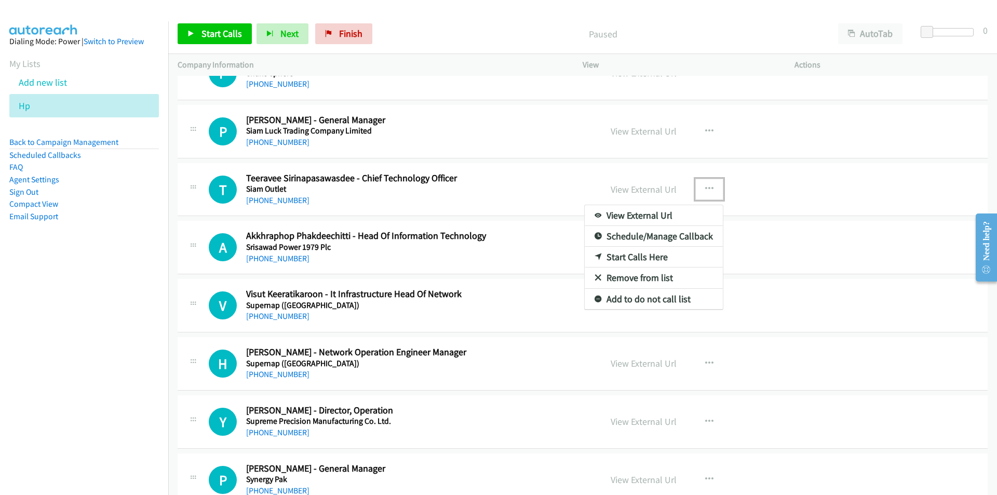
click at [637, 257] on link "Start Calls Here" at bounding box center [654, 257] width 138 height 21
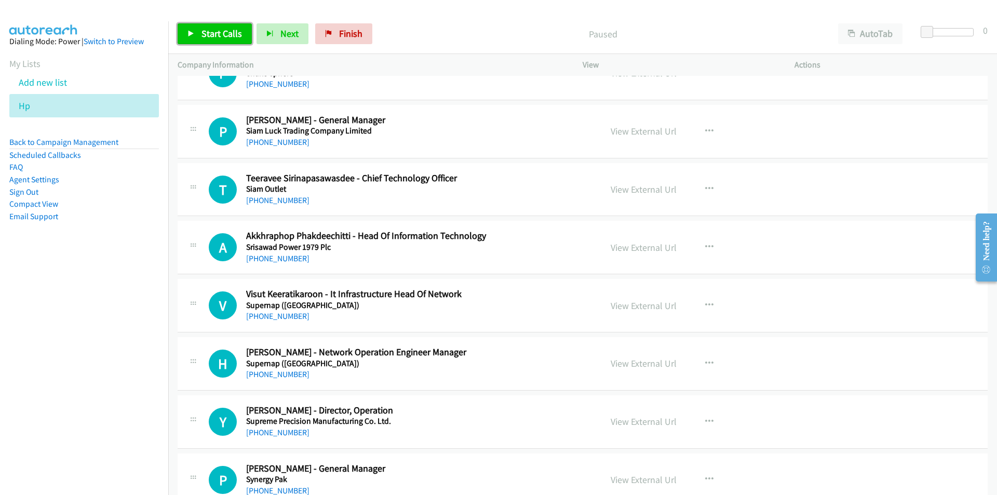
click at [208, 27] on link "Start Calls" at bounding box center [215, 33] width 74 height 21
click at [61, 340] on nav "Dialing Mode: Power | Switch to Preview My Lists Add new list Hp Back to Campai…" at bounding box center [84, 268] width 169 height 495
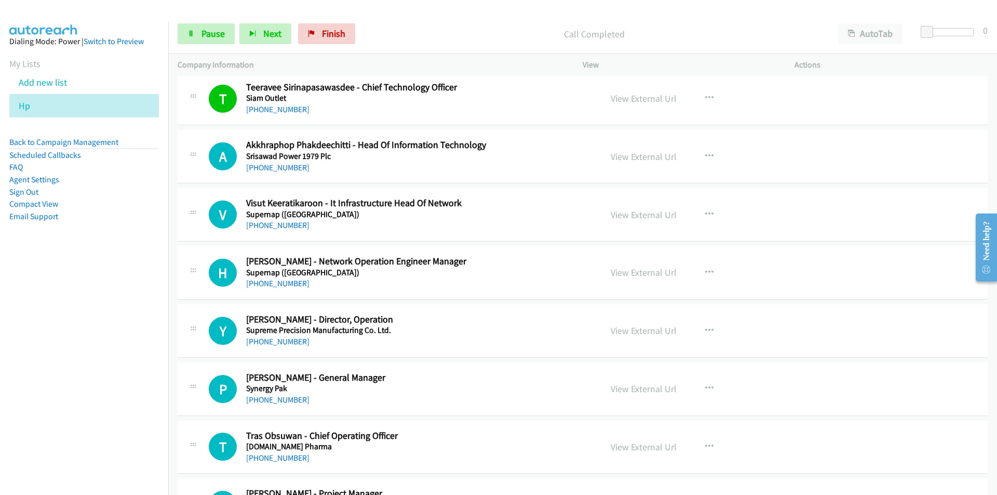
scroll to position [5246, 0]
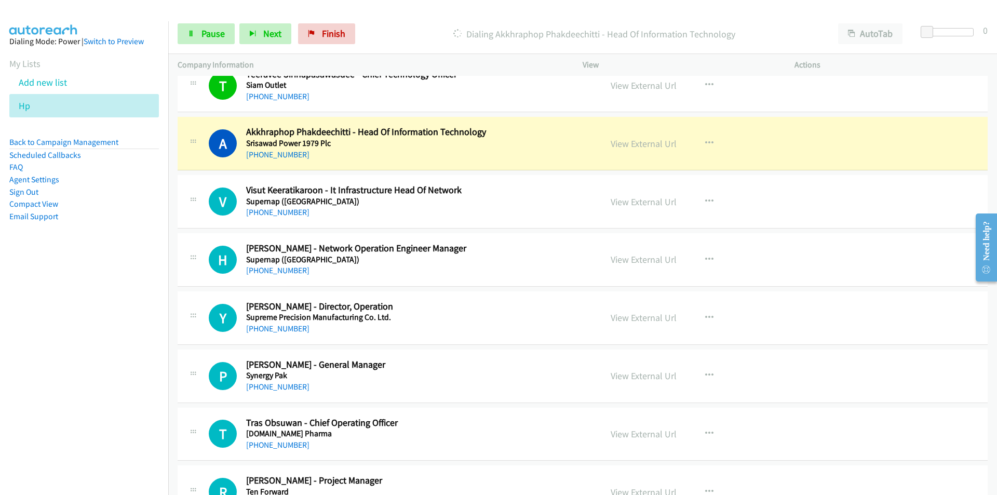
click at [68, 332] on nav "Dialing Mode: Power | Switch to Preview My Lists Add new list Hp Back to Campai…" at bounding box center [84, 268] width 169 height 495
click at [212, 33] on span "Pause" at bounding box center [213, 34] width 23 height 12
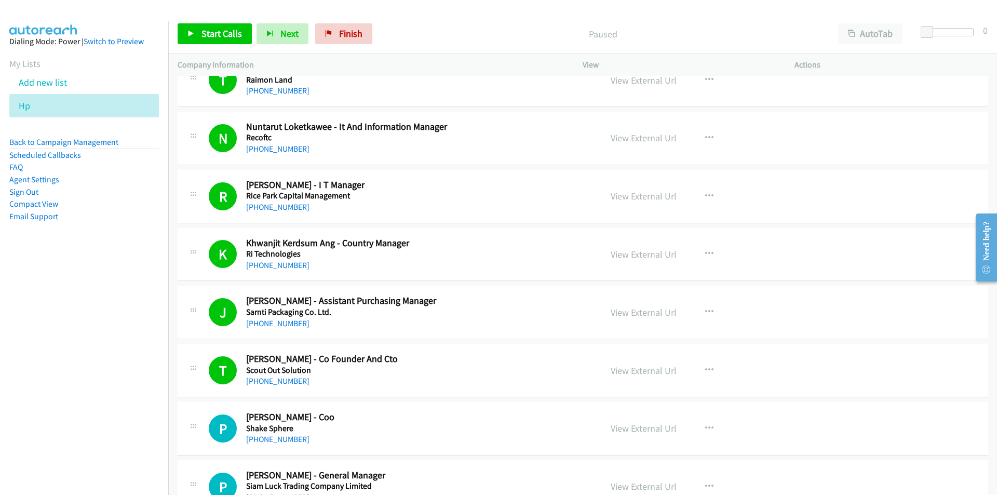
scroll to position [4778, 0]
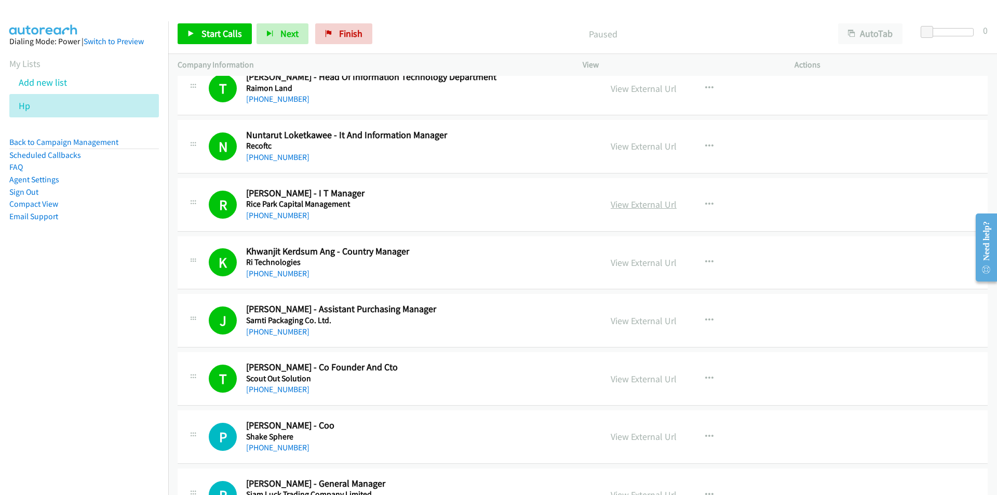
click at [654, 207] on link "View External Url" at bounding box center [644, 204] width 66 height 12
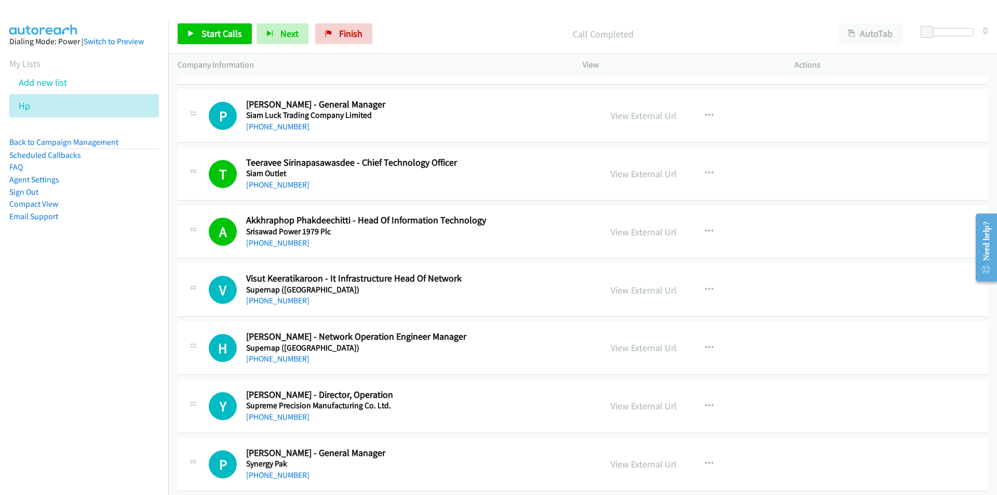
scroll to position [5194, 0]
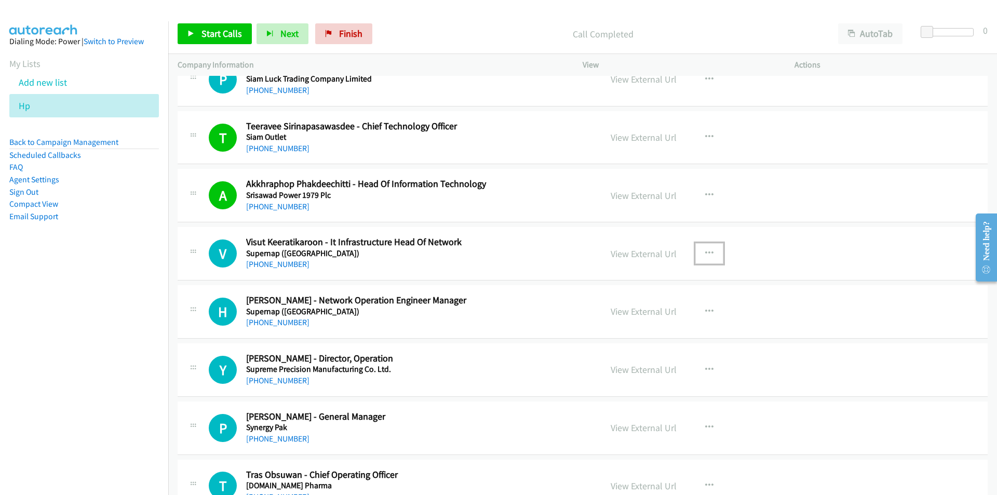
click at [705, 252] on icon "button" at bounding box center [709, 253] width 8 height 8
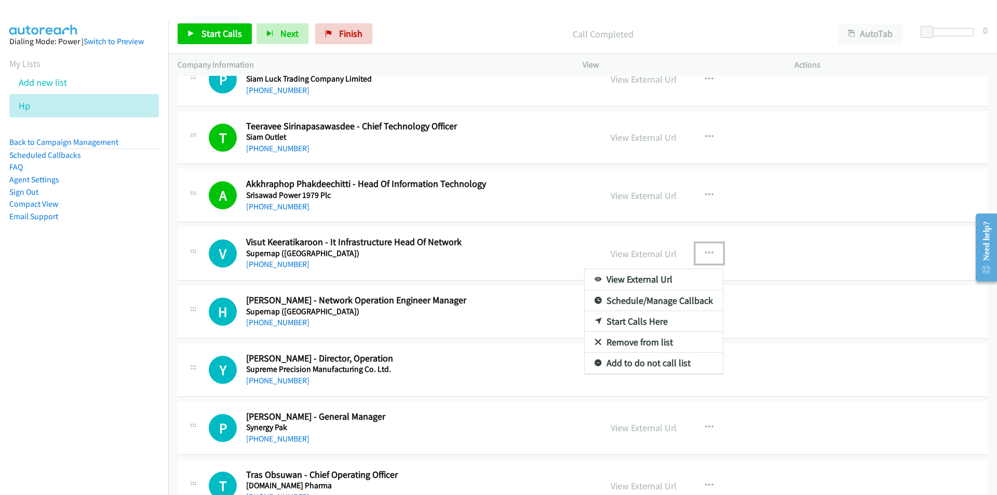
click at [635, 324] on link "Start Calls Here" at bounding box center [654, 321] width 138 height 21
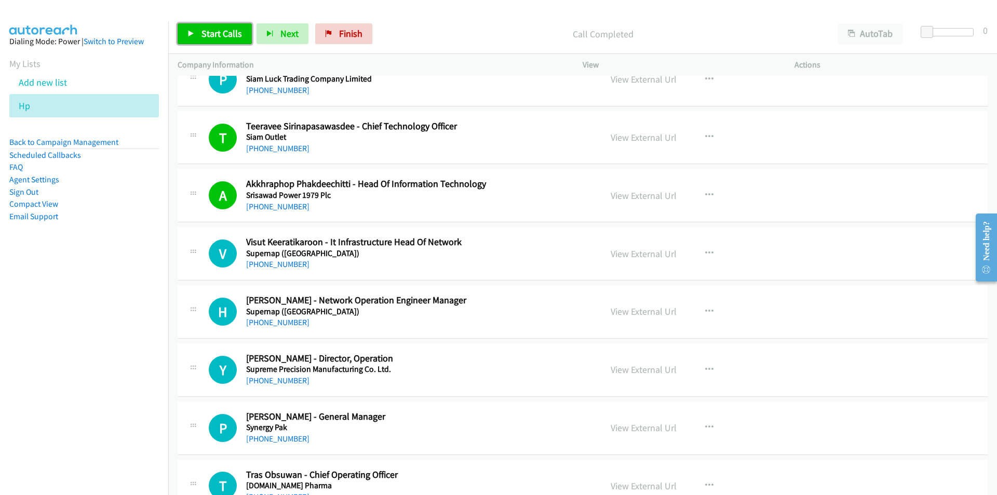
click at [194, 29] on link "Start Calls" at bounding box center [215, 33] width 74 height 21
drag, startPoint x: 135, startPoint y: 322, endPoint x: 145, endPoint y: 319, distance: 10.8
click at [135, 322] on nav "Dialing Mode: Power | Switch to Preview My Lists Add new list Hp Back to Campai…" at bounding box center [84, 268] width 169 height 495
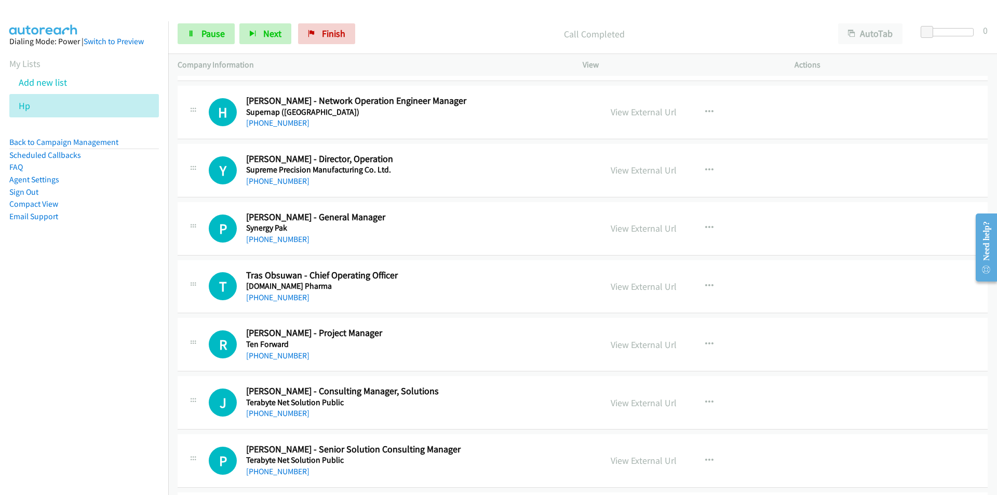
scroll to position [5401, 0]
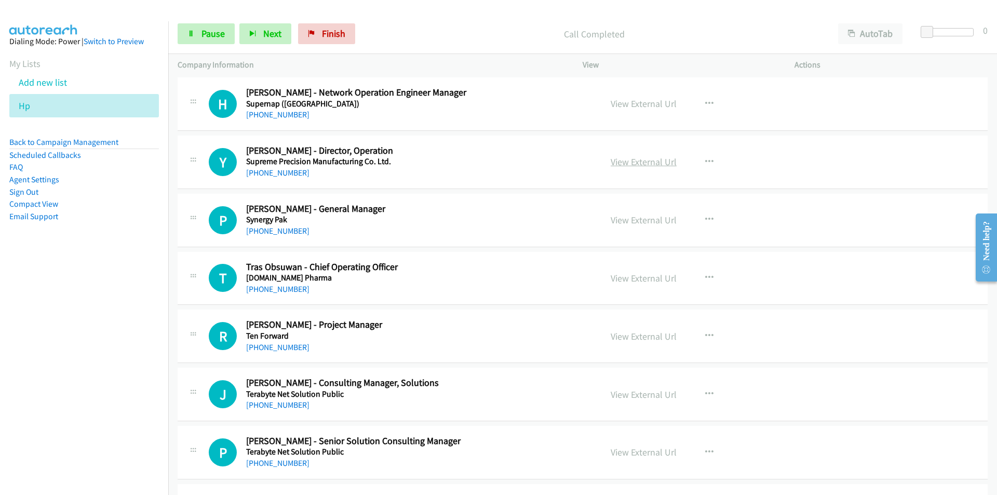
click at [650, 166] on link "View External Url" at bounding box center [644, 162] width 66 height 12
click at [191, 35] on icon at bounding box center [190, 34] width 7 height 7
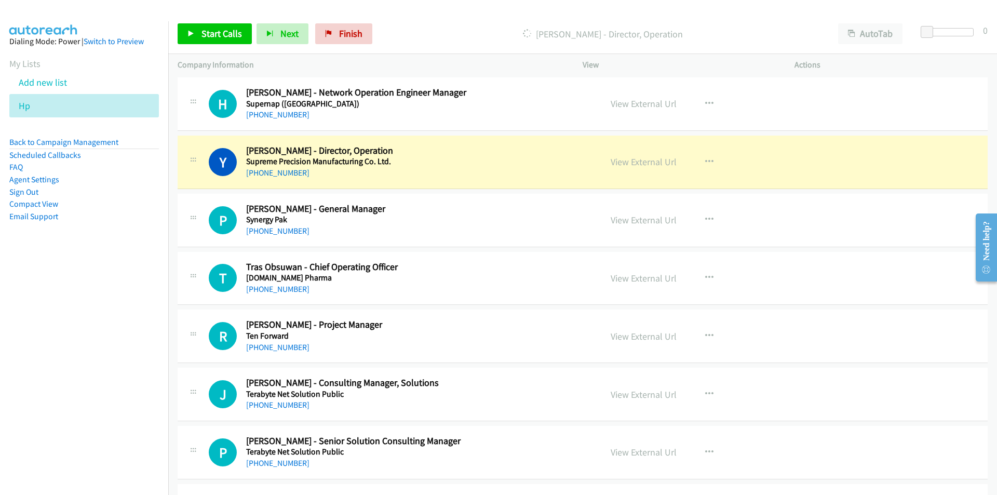
click at [108, 346] on nav "Dialing Mode: Power | Switch to Preview My Lists Add new list Hp Back to Campai…" at bounding box center [84, 268] width 169 height 495
click at [138, 291] on nav "Dialing Mode: Power | Switch to Preview My Lists Add new list Hp Back to Campai…" at bounding box center [84, 268] width 169 height 495
click at [645, 164] on link "View External Url" at bounding box center [644, 162] width 66 height 12
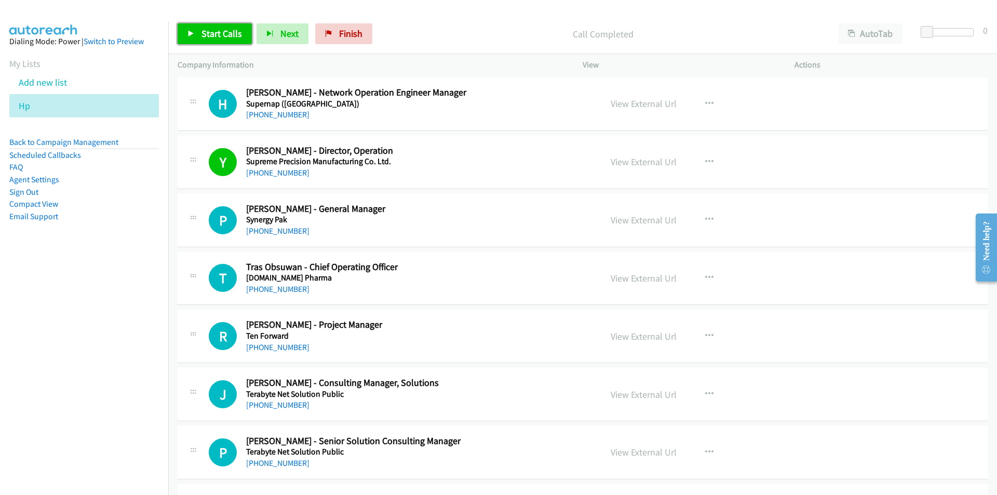
click at [214, 32] on span "Start Calls" at bounding box center [222, 34] width 41 height 12
click at [107, 317] on nav "Dialing Mode: Power | Switch to Preview My Lists Add new list Hp Back to Campai…" at bounding box center [84, 268] width 169 height 495
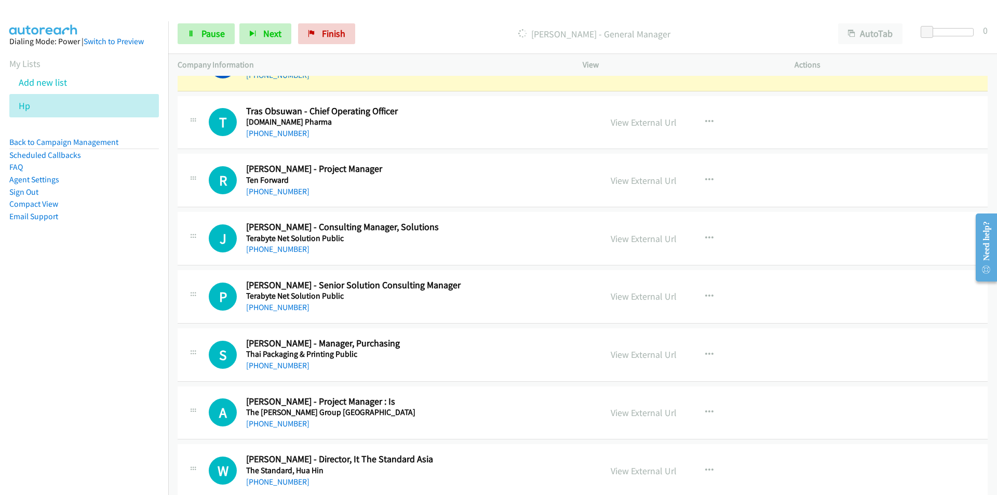
scroll to position [5505, 0]
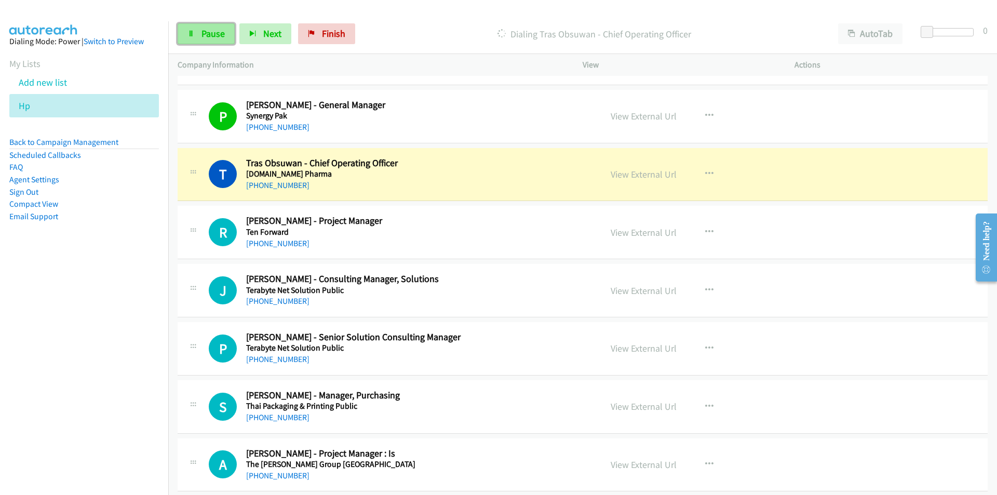
click at [211, 27] on link "Pause" at bounding box center [206, 33] width 57 height 21
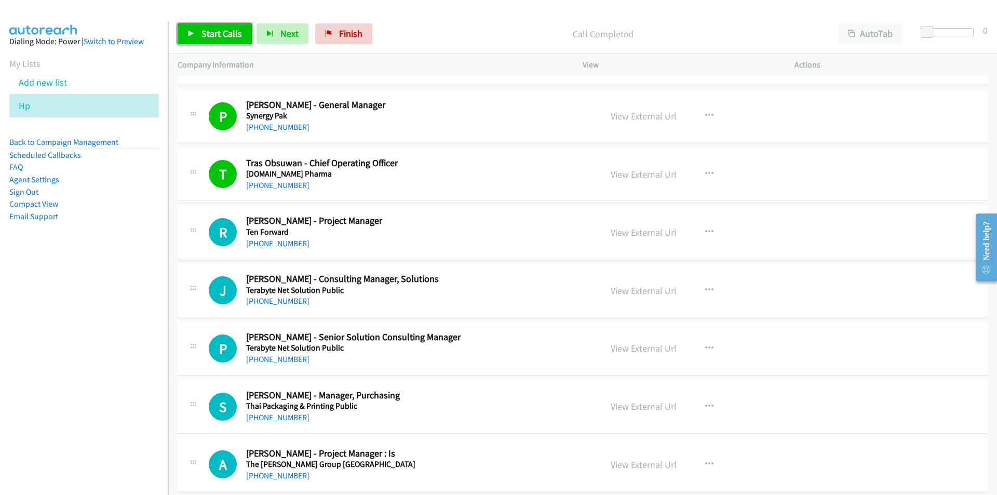
click at [222, 42] on link "Start Calls" at bounding box center [215, 33] width 74 height 21
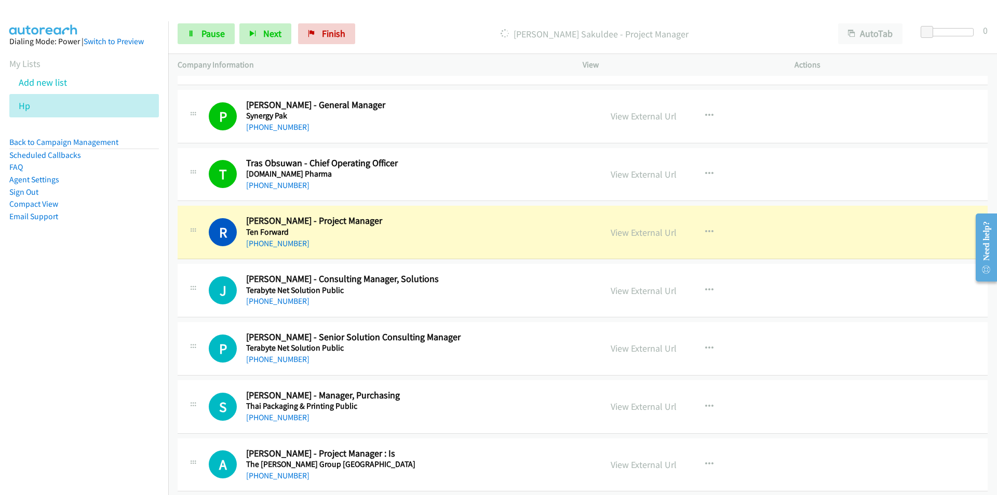
click at [110, 316] on nav "Dialing Mode: Power | Switch to Preview My Lists Add new list Hp Back to Campai…" at bounding box center [84, 268] width 169 height 495
click at [643, 227] on link "View External Url" at bounding box center [644, 232] width 66 height 12
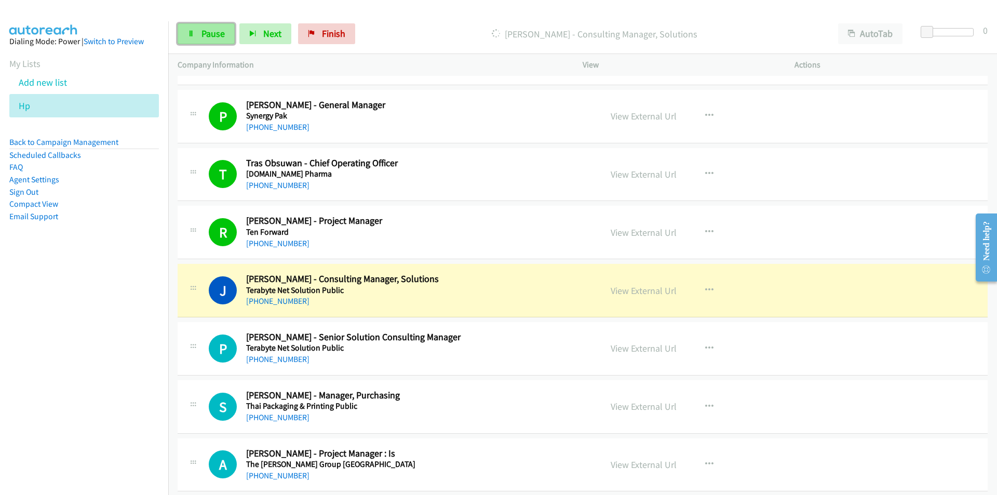
click at [203, 35] on span "Pause" at bounding box center [213, 34] width 23 height 12
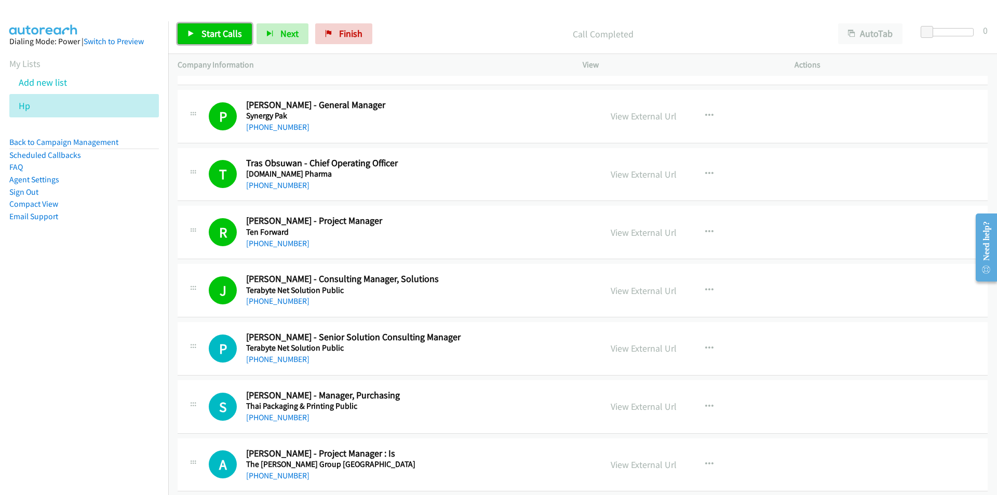
click at [201, 26] on link "Start Calls" at bounding box center [215, 33] width 74 height 21
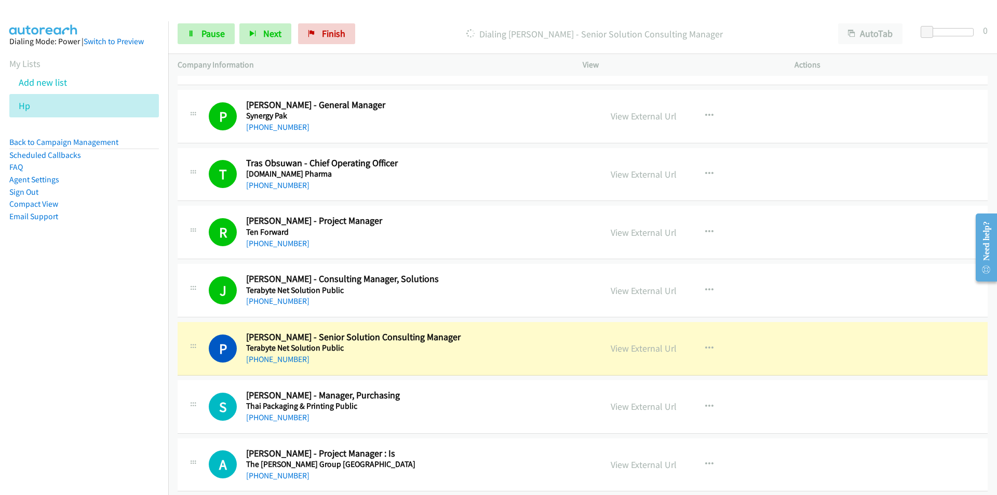
click at [152, 345] on nav "Dialing Mode: Power | Switch to Preview My Lists Add new list Hp Back to Campai…" at bounding box center [84, 268] width 169 height 495
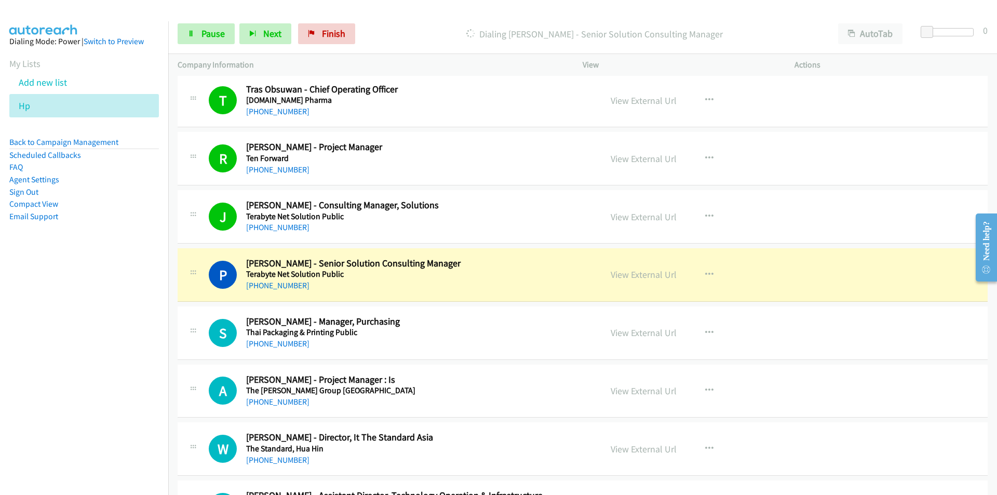
scroll to position [5609, 0]
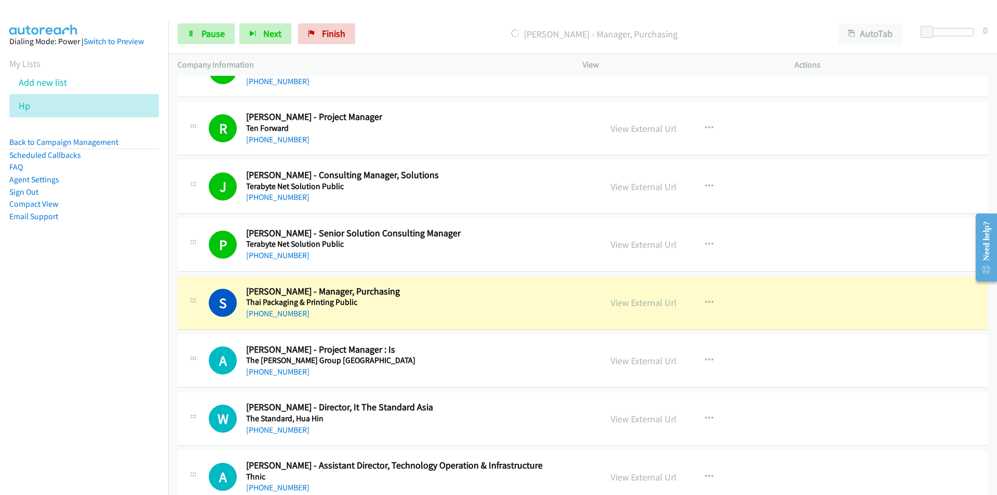
click at [19, 355] on nav "Dialing Mode: Power | Switch to Preview My Lists Add new list Hp Back to Campai…" at bounding box center [84, 268] width 169 height 495
click at [211, 32] on span "Pause" at bounding box center [213, 34] width 23 height 12
click at [52, 347] on nav "Dialing Mode: Power | Switch to Preview My Lists Add new list Hp Back to Campai…" at bounding box center [84, 268] width 169 height 495
click at [227, 35] on span "Start Calls" at bounding box center [222, 34] width 41 height 12
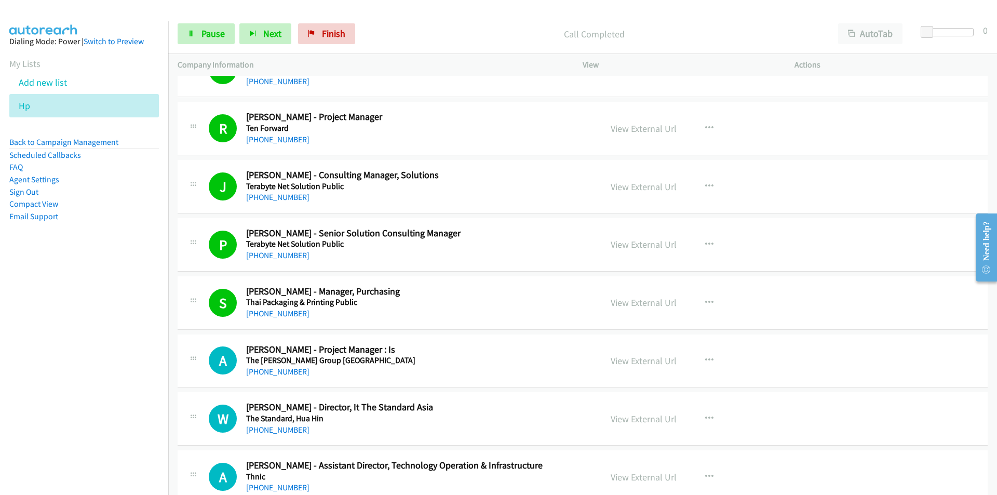
click at [128, 393] on nav "Dialing Mode: Power | Switch to Preview My Lists Add new list Hp Back to Campai…" at bounding box center [84, 268] width 169 height 495
click at [618, 302] on link "View External Url" at bounding box center [644, 303] width 66 height 12
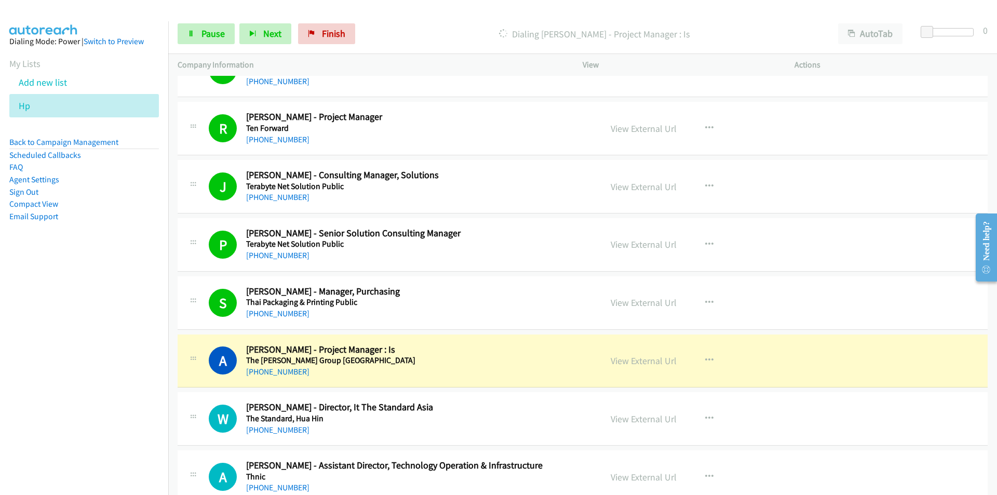
click at [140, 354] on nav "Dialing Mode: Power | Switch to Preview My Lists Add new list Hp Back to Campai…" at bounding box center [84, 268] width 169 height 495
click at [637, 306] on link "View External Url" at bounding box center [644, 303] width 66 height 12
click at [110, 406] on nav "Dialing Mode: Power | Switch to Preview My Lists Add new list Hp Back to Campai…" at bounding box center [84, 268] width 169 height 495
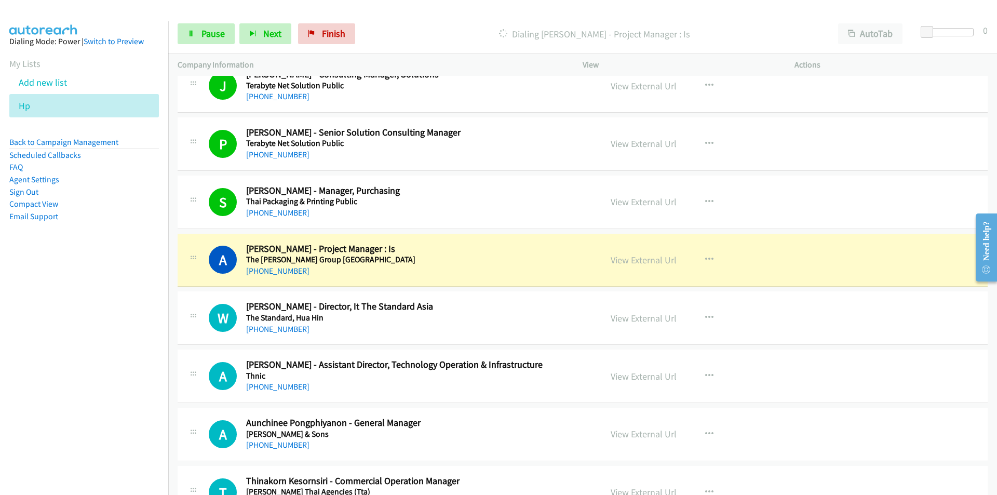
scroll to position [5713, 0]
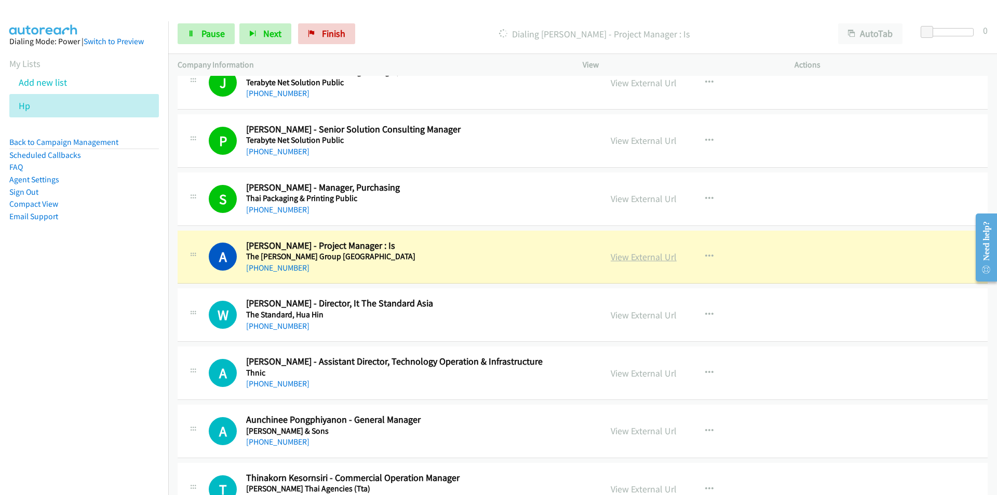
click at [662, 255] on link "View External Url" at bounding box center [644, 257] width 66 height 12
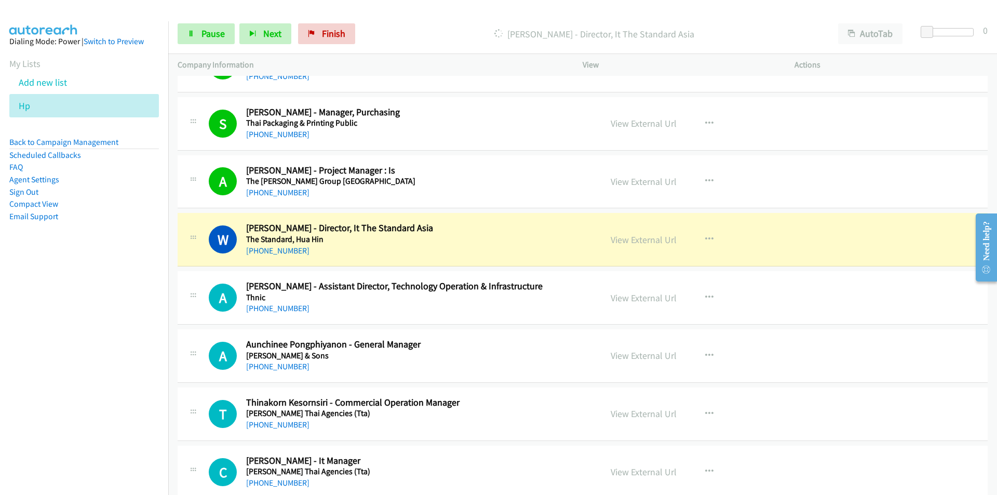
scroll to position [5817, 0]
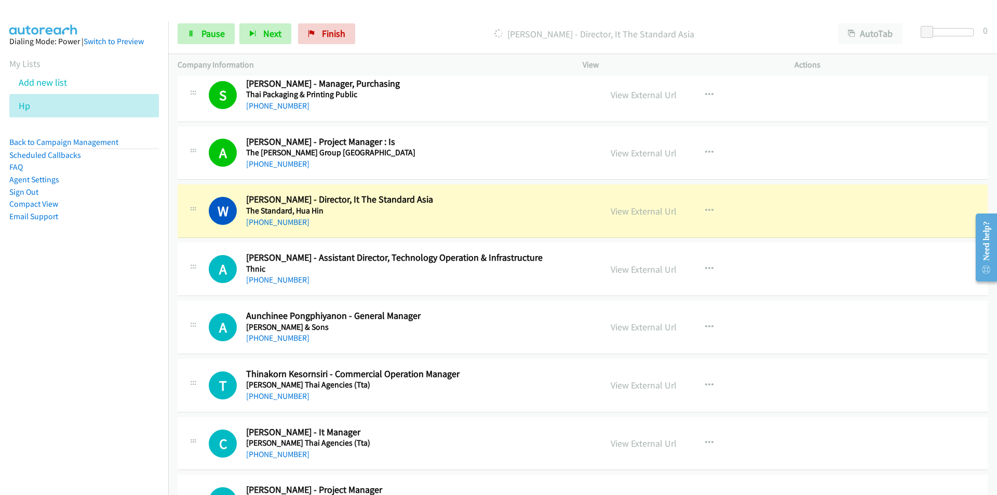
drag, startPoint x: 144, startPoint y: 250, endPoint x: 150, endPoint y: 250, distance: 5.7
click at [144, 250] on aside "Dialing Mode: Power | Switch to Preview My Lists Add new list Hp Back to Campai…" at bounding box center [84, 145] width 168 height 248
click at [82, 340] on nav "Dialing Mode: Power | Switch to Preview My Lists Add new list Hp Back to Campai…" at bounding box center [84, 268] width 169 height 495
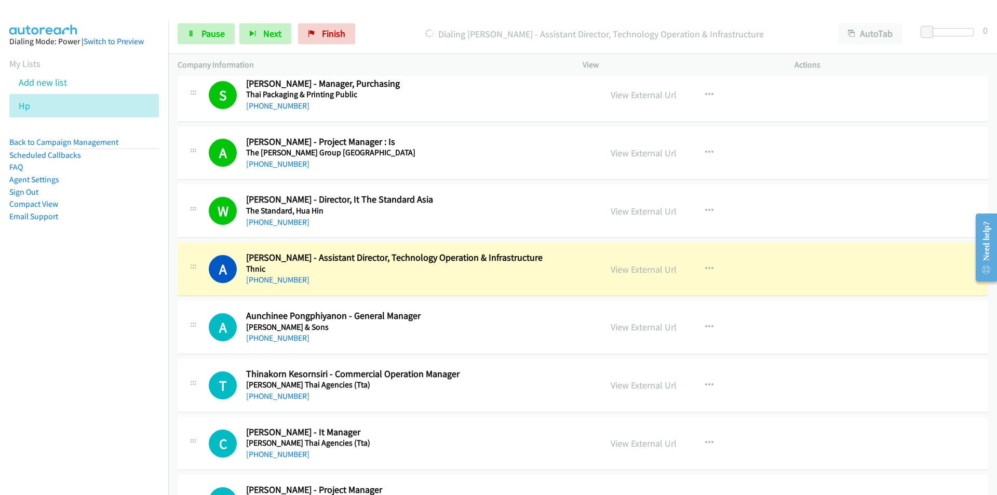
click at [91, 381] on nav "Dialing Mode: Power | Switch to Preview My Lists Add new list Hp Back to Campai…" at bounding box center [84, 268] width 169 height 495
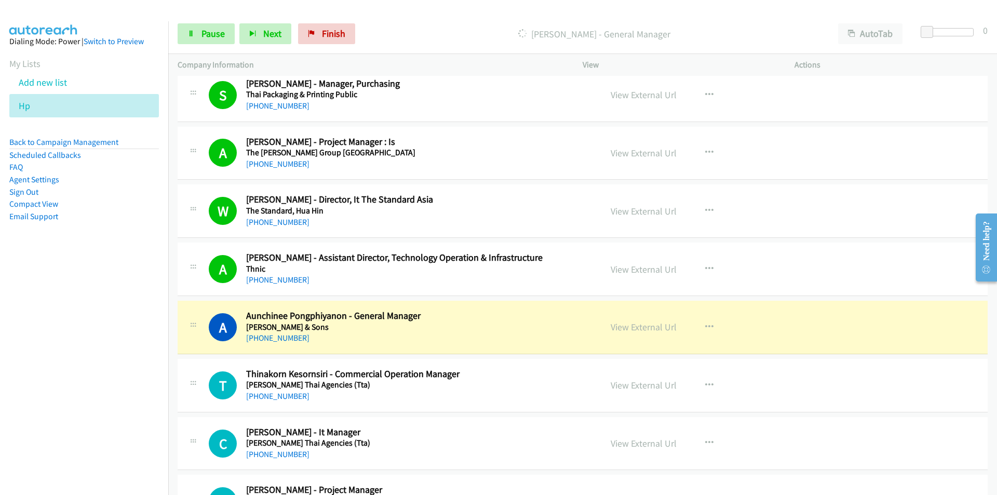
click at [122, 413] on nav "Dialing Mode: Power | Switch to Preview My Lists Add new list Hp Back to Campai…" at bounding box center [84, 268] width 169 height 495
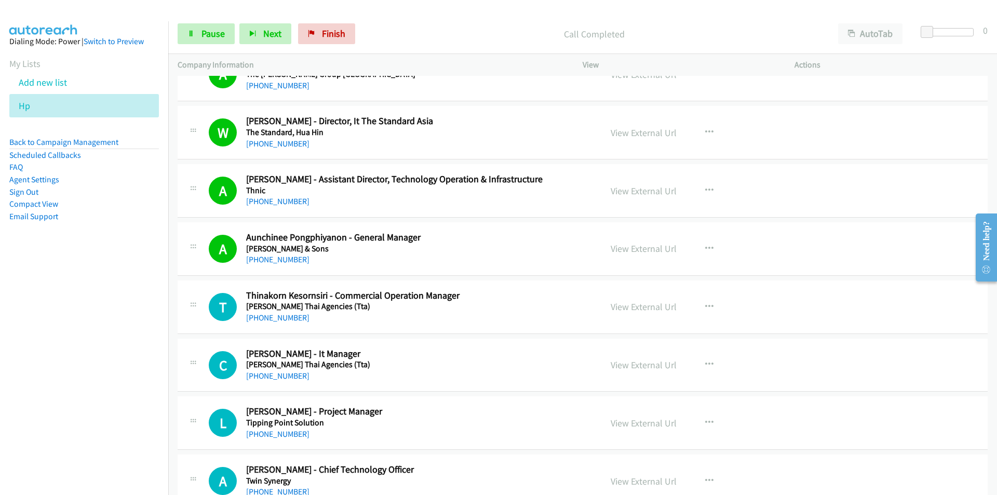
scroll to position [6025, 0]
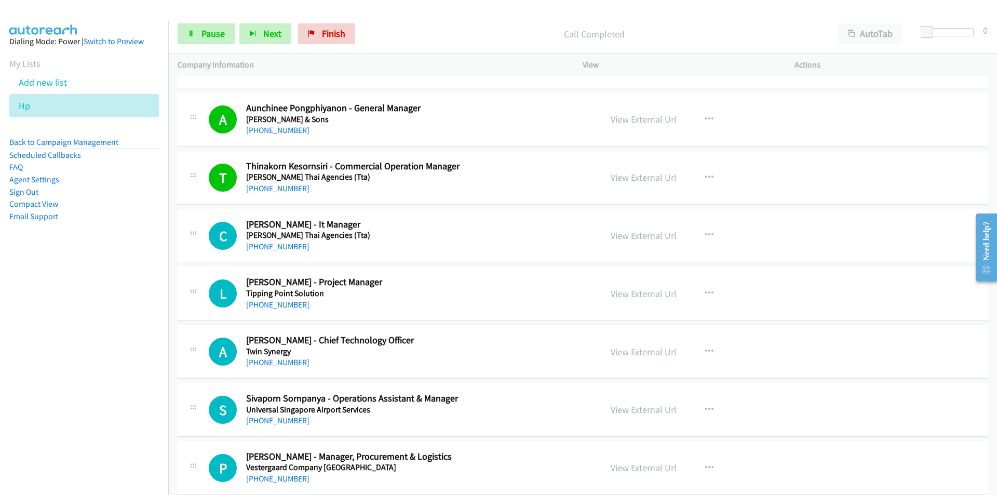
click at [177, 296] on td "L Callback Scheduled Ladapa Changlom - Project Manager Tipping Point Solution A…" at bounding box center [582, 294] width 829 height 58
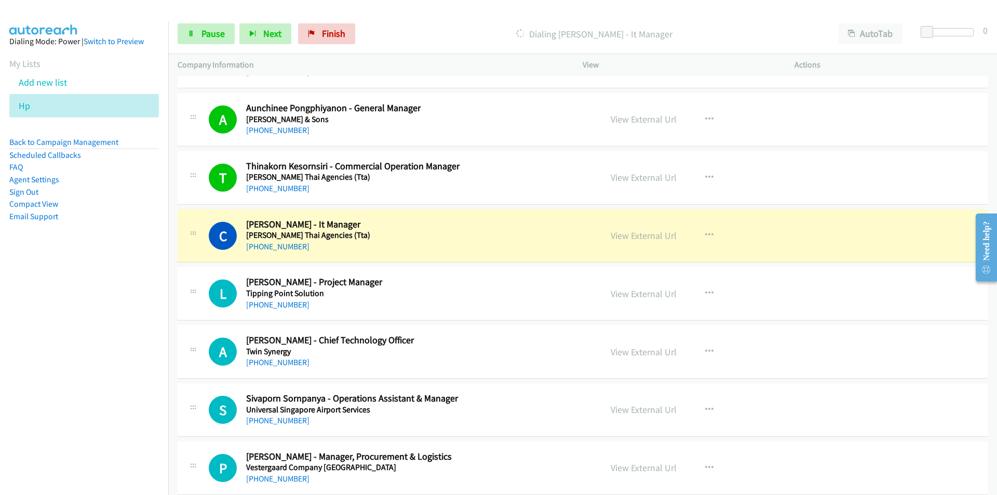
drag, startPoint x: 116, startPoint y: 331, endPoint x: 121, endPoint y: 329, distance: 5.6
click at [116, 331] on nav "Dialing Mode: Power | Switch to Preview My Lists Add new list Hp Back to Campai…" at bounding box center [84, 268] width 169 height 495
click at [91, 333] on nav "Dialing Mode: Power | Switch to Preview My Lists Add new list Hp Back to Campai…" at bounding box center [84, 268] width 169 height 495
click at [651, 233] on link "View External Url" at bounding box center [644, 236] width 66 height 12
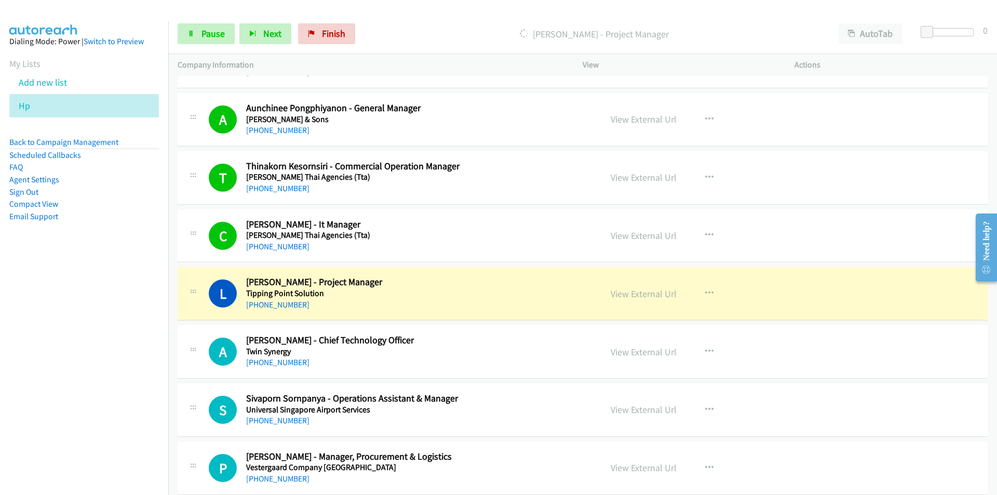
click at [135, 342] on nav "Dialing Mode: Power | Switch to Preview My Lists Add new list Hp Back to Campai…" at bounding box center [84, 268] width 169 height 495
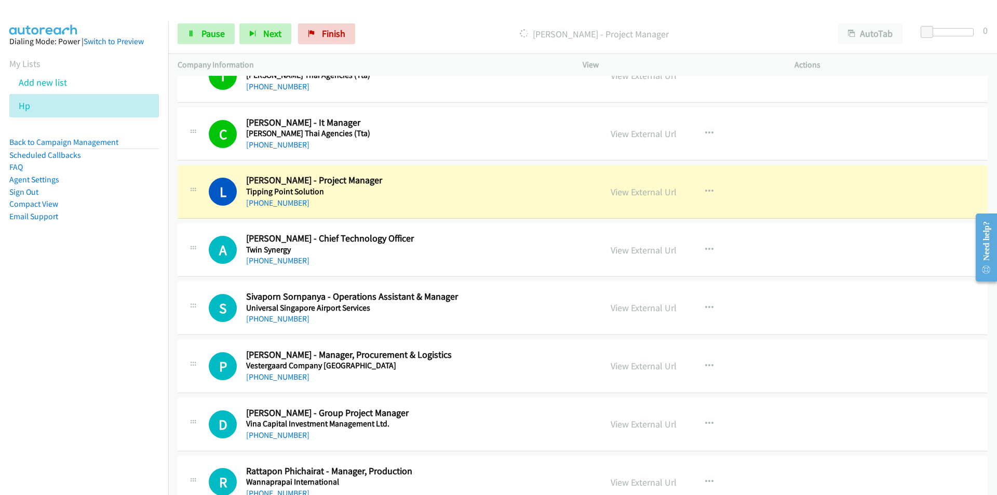
scroll to position [6128, 0]
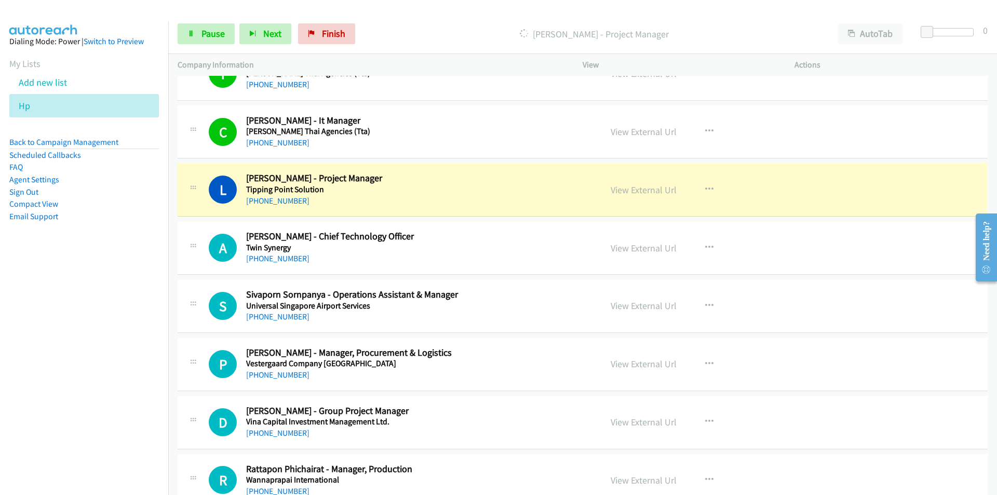
click at [83, 350] on nav "Dialing Mode: Power | Switch to Preview My Lists Add new list Hp Back to Campai…" at bounding box center [84, 268] width 169 height 495
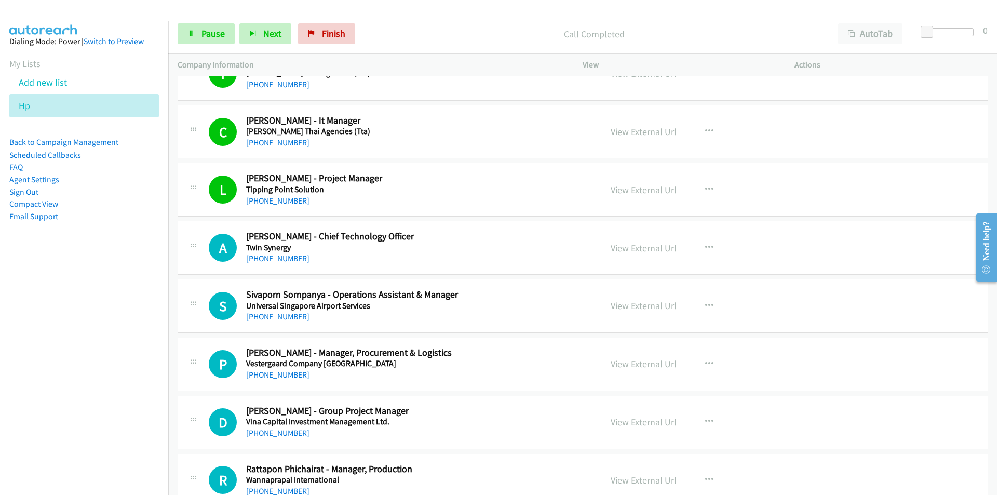
scroll to position [6156, 0]
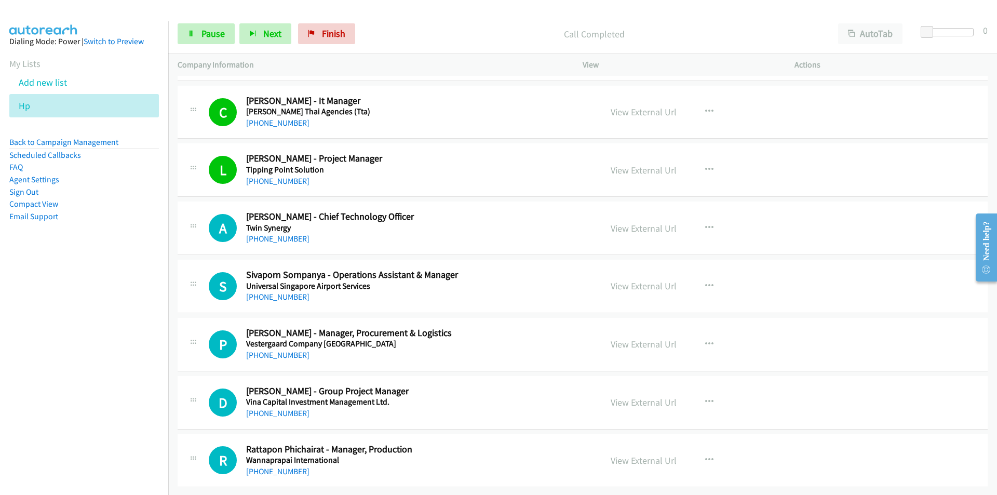
drag, startPoint x: 79, startPoint y: 386, endPoint x: 170, endPoint y: 353, distance: 96.6
click at [81, 385] on nav "Dialing Mode: Power | Switch to Preview My Lists Add new list Hp Back to Campai…" at bounding box center [84, 268] width 169 height 495
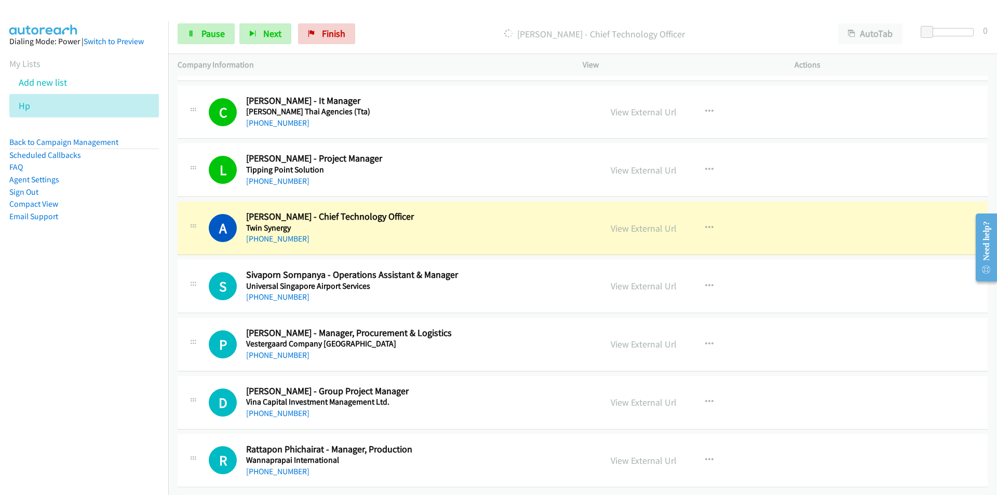
click at [531, 291] on div "+66 2 504 3799" at bounding box center [417, 297] width 342 height 12
click at [660, 225] on link "View External Url" at bounding box center [644, 228] width 66 height 12
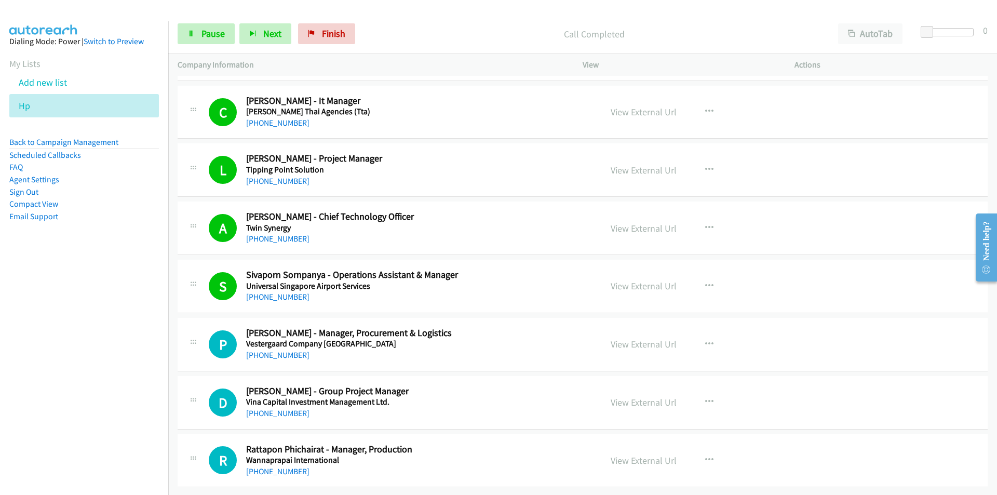
drag, startPoint x: 119, startPoint y: 378, endPoint x: 240, endPoint y: 357, distance: 122.9
click at [119, 378] on nav "Dialing Mode: Power | Switch to Preview My Lists Add new list Hp Back to Campai…" at bounding box center [84, 268] width 169 height 495
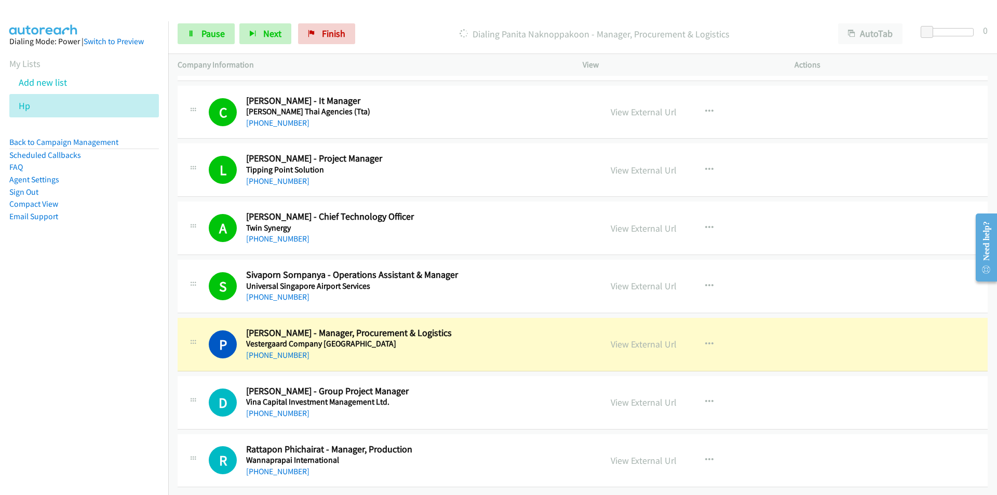
click at [52, 356] on nav "Dialing Mode: Power | Switch to Preview My Lists Add new list Hp Back to Campai…" at bounding box center [84, 268] width 169 height 495
click at [615, 338] on link "View External Url" at bounding box center [644, 344] width 66 height 12
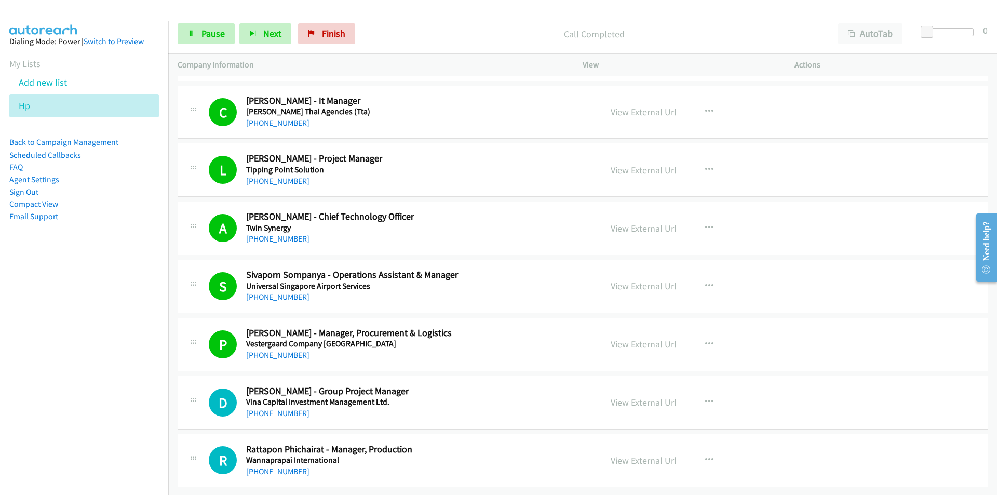
click at [108, 411] on nav "Dialing Mode: Power | Switch to Preview My Lists Add new list Hp Back to Campai…" at bounding box center [84, 268] width 169 height 495
drag, startPoint x: 103, startPoint y: 437, endPoint x: 126, endPoint y: 432, distance: 24.1
click at [103, 437] on nav "Dialing Mode: Power | Switch to Preview My Lists Add new list Hp Back to Campai…" at bounding box center [84, 268] width 169 height 495
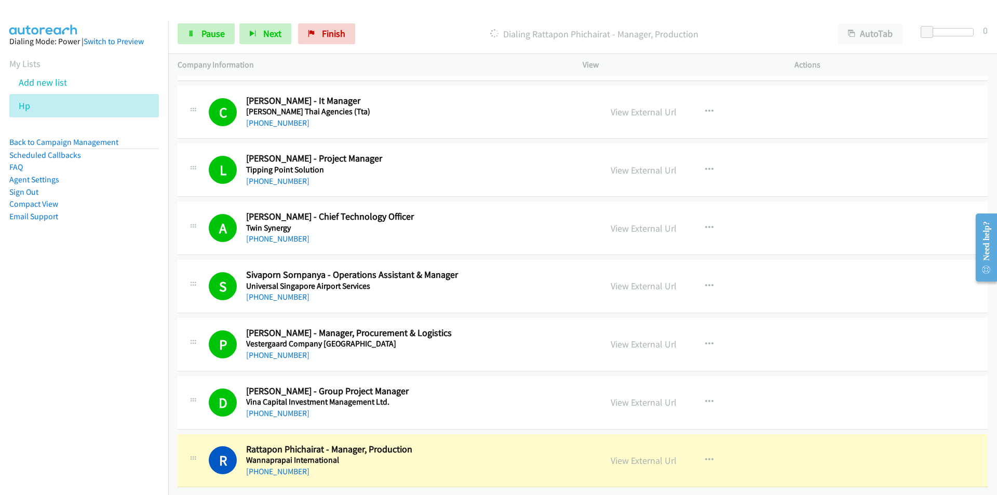
click at [73, 381] on nav "Dialing Mode: Power | Switch to Preview My Lists Add new list Hp Back to Campai…" at bounding box center [84, 268] width 169 height 495
click at [659, 454] on link "View External Url" at bounding box center [644, 460] width 66 height 12
click at [214, 32] on span "Pause" at bounding box center [213, 34] width 23 height 12
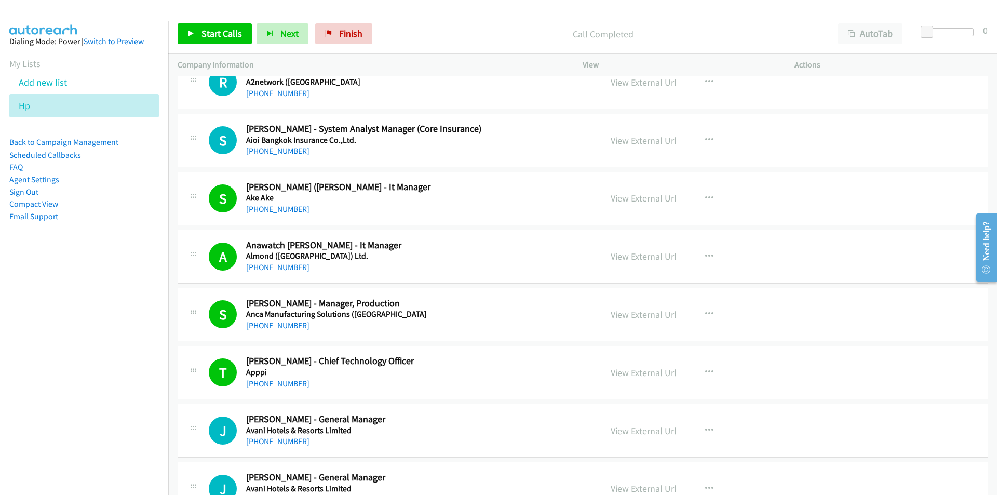
scroll to position [104, 0]
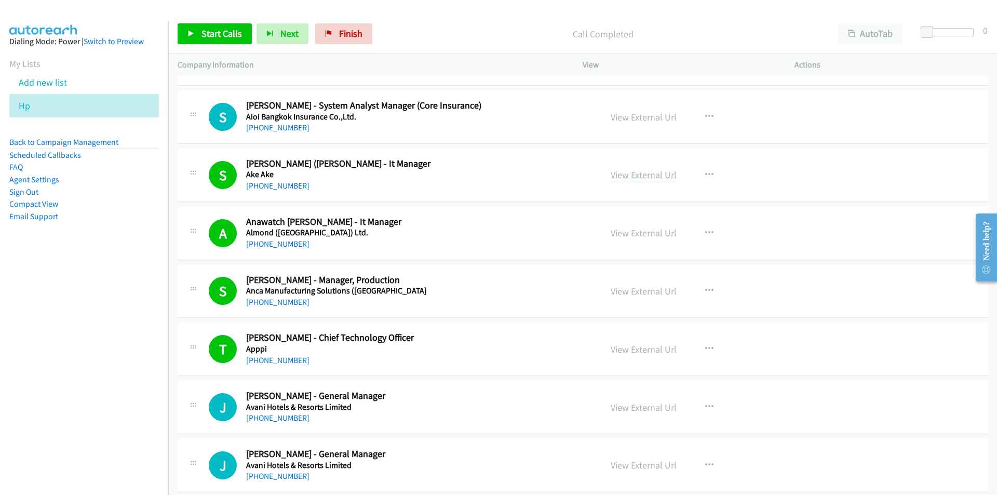
click at [656, 178] on link "View External Url" at bounding box center [644, 175] width 66 height 12
click at [705, 229] on icon "button" at bounding box center [709, 233] width 8 height 8
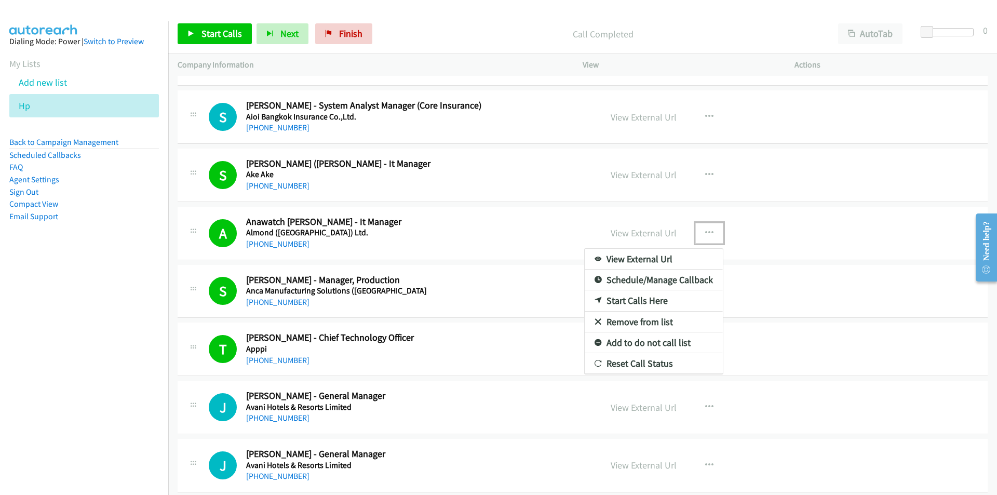
click at [635, 297] on link "Start Calls Here" at bounding box center [654, 300] width 138 height 21
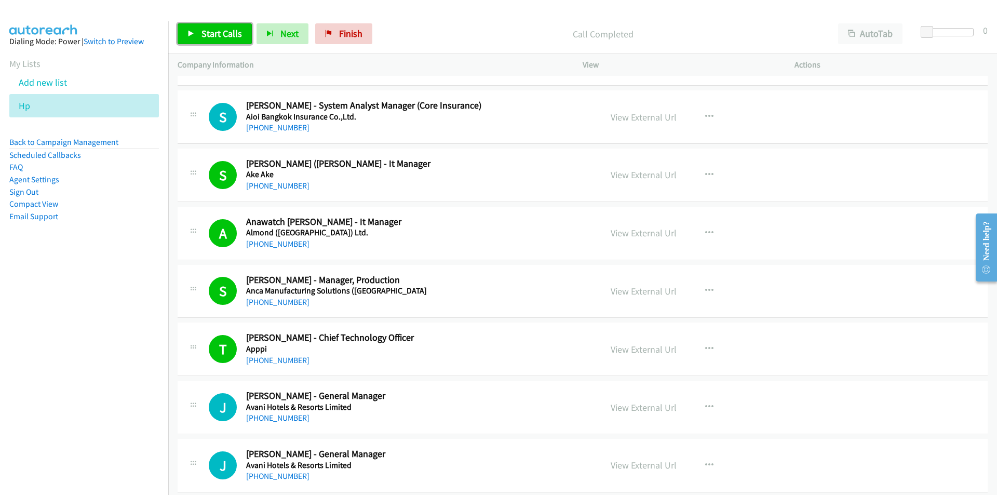
click at [195, 26] on link "Start Calls" at bounding box center [215, 33] width 74 height 21
click at [118, 309] on nav "Dialing Mode: Power | Switch to Preview My Lists Add new list Hp Back to Campai…" at bounding box center [84, 268] width 169 height 495
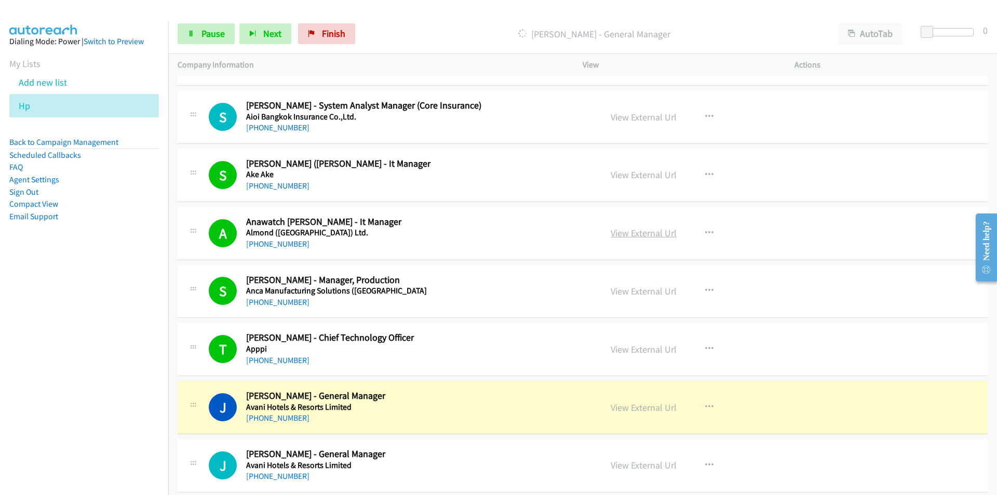
click at [647, 235] on link "View External Url" at bounding box center [644, 233] width 66 height 12
click at [200, 36] on link "Pause" at bounding box center [206, 33] width 57 height 21
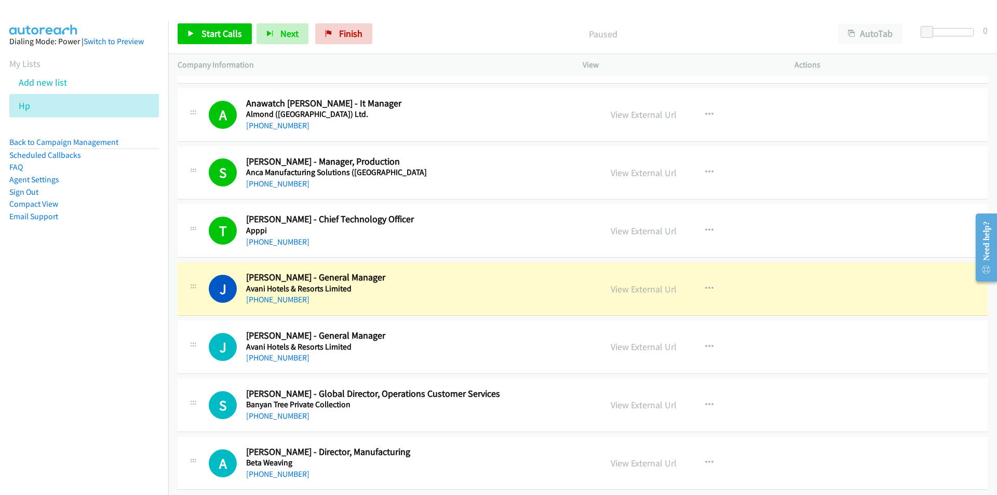
scroll to position [260, 0]
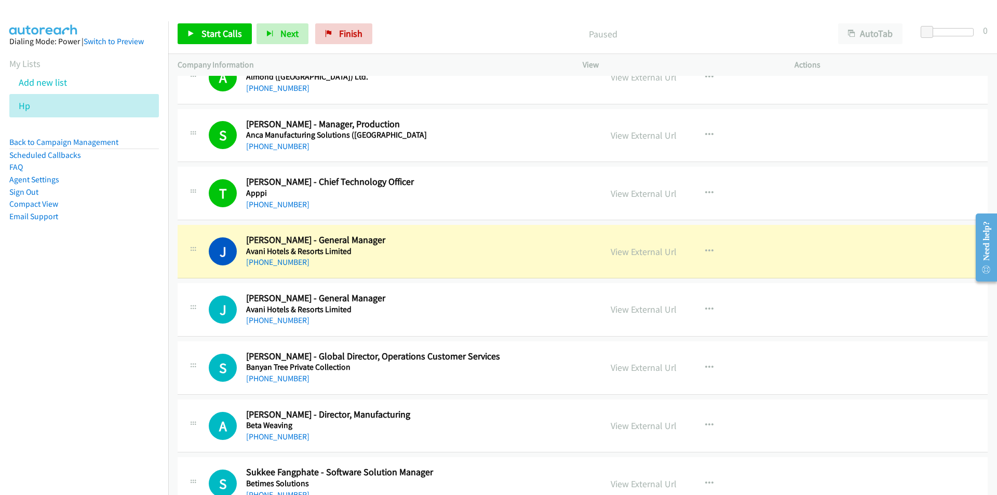
click at [626, 258] on div "View External Url" at bounding box center [644, 252] width 66 height 14
click at [626, 254] on link "View External Url" at bounding box center [644, 252] width 66 height 12
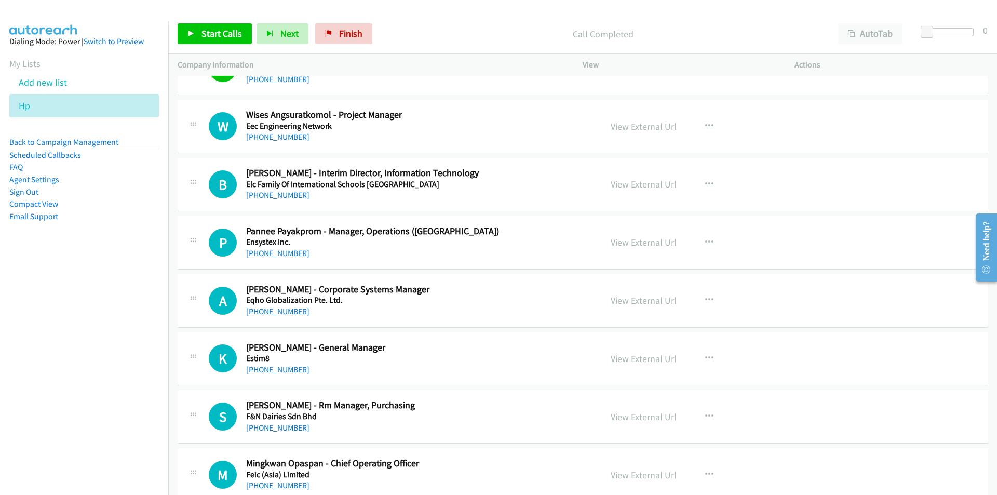
scroll to position [1610, 0]
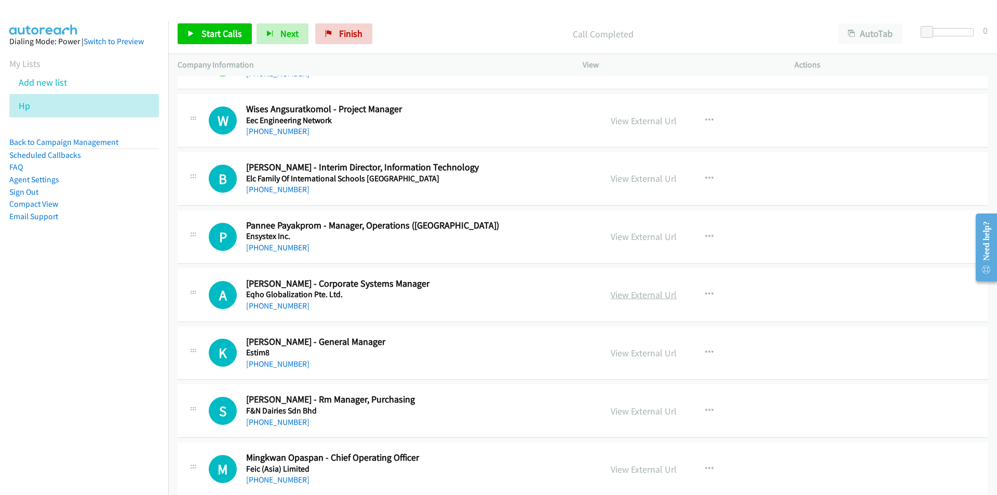
click at [652, 294] on link "View External Url" at bounding box center [644, 295] width 66 height 12
click at [638, 235] on link "View External Url" at bounding box center [644, 237] width 66 height 12
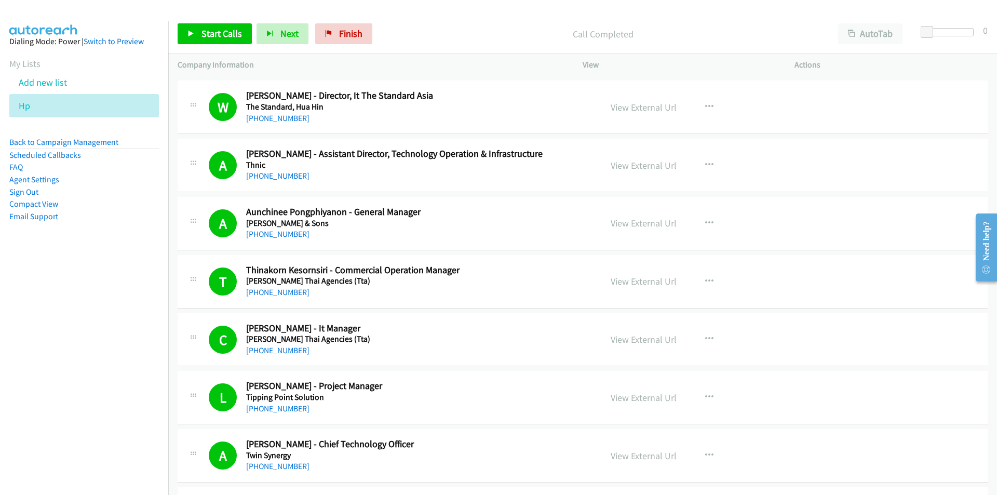
scroll to position [6156, 0]
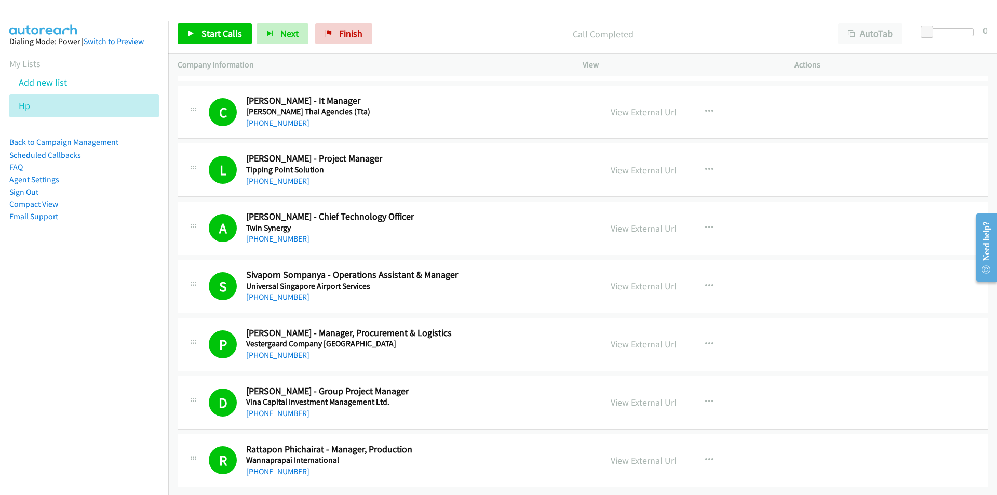
drag, startPoint x: 57, startPoint y: 337, endPoint x: 377, endPoint y: 122, distance: 385.8
click at [76, 330] on nav "Dialing Mode: Power | Switch to Preview My Lists Add new list Hp Back to Campai…" at bounding box center [84, 268] width 169 height 495
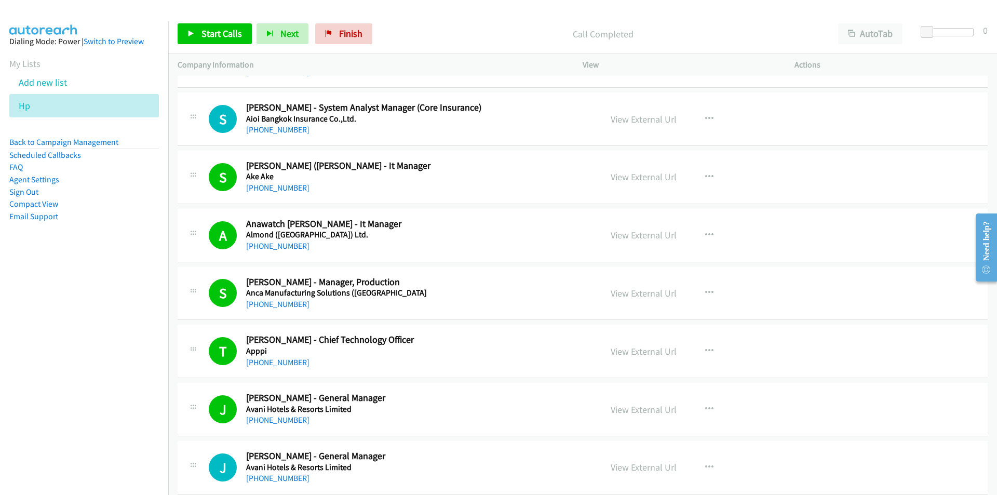
scroll to position [104, 0]
